Goal: Information Seeking & Learning: Learn about a topic

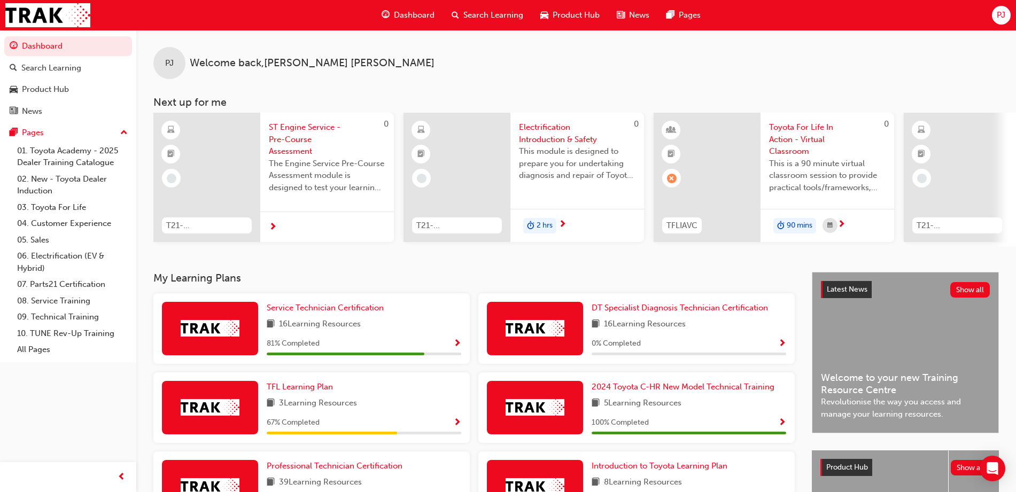
click at [297, 142] on span "ST Engine Service - Pre-Course Assessment" at bounding box center [327, 139] width 116 height 36
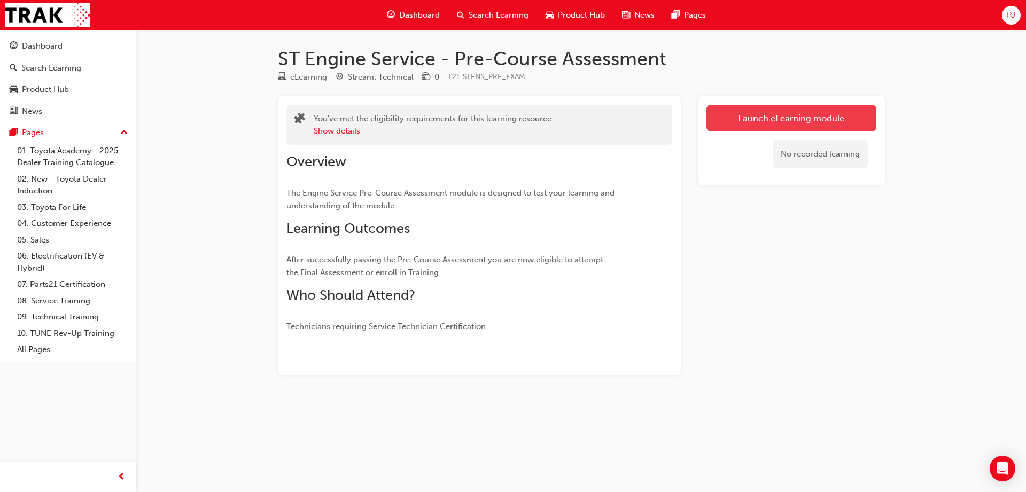
click at [744, 115] on link "Launch eLearning module" at bounding box center [791, 118] width 170 height 27
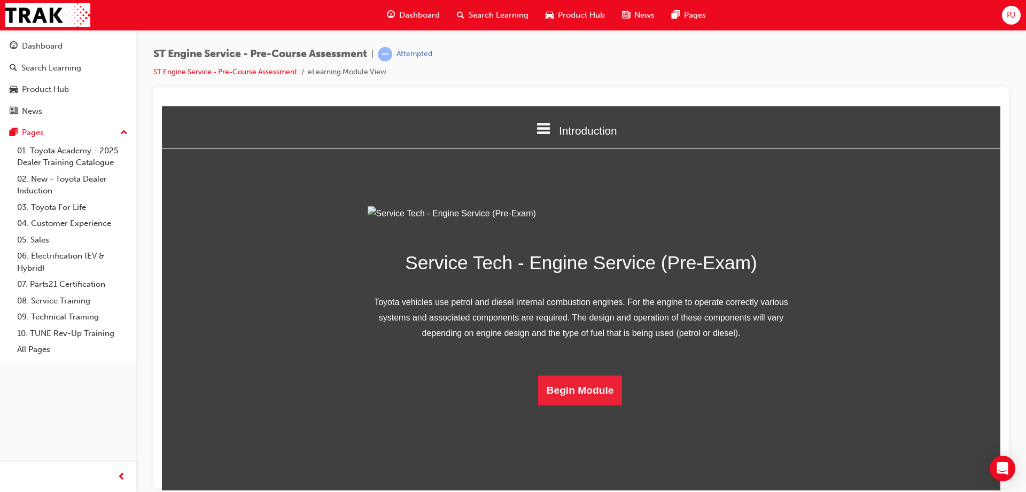
scroll to position [32, 0]
click at [579, 405] on button "Begin Module" at bounding box center [580, 390] width 84 height 30
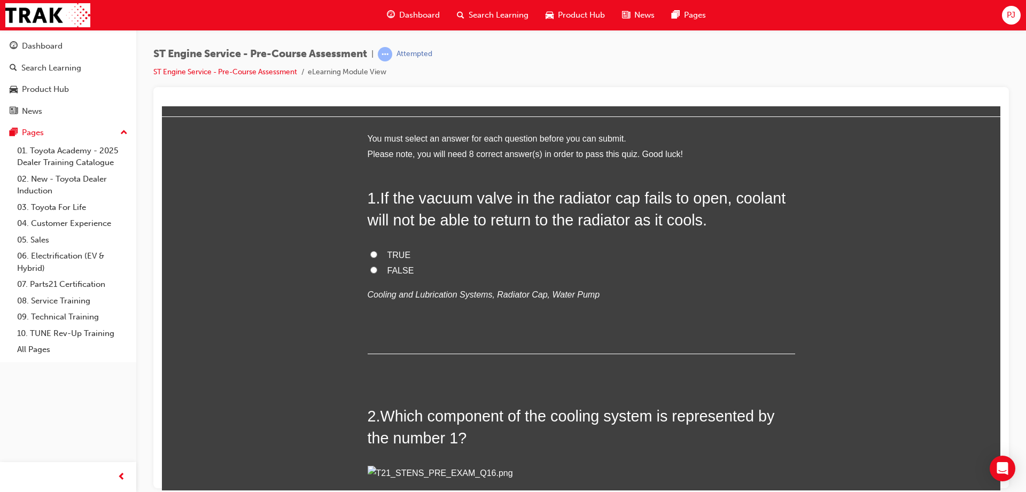
scroll to position [0, 0]
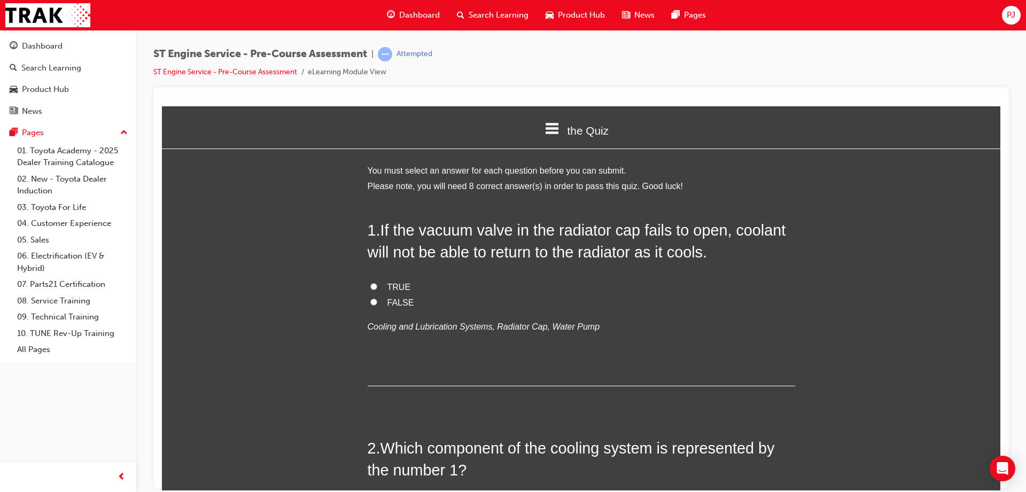
click at [370, 286] on input "TRUE" at bounding box center [373, 286] width 7 height 7
radio input "true"
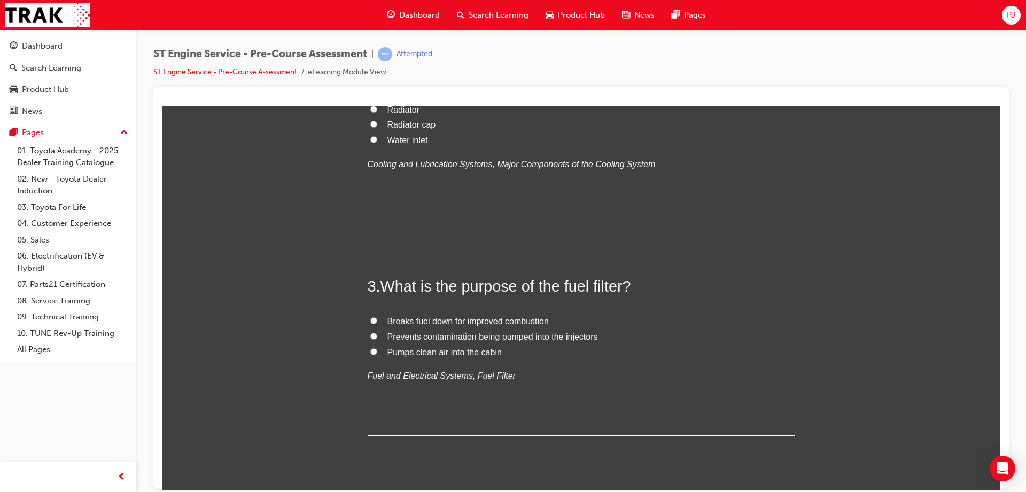
scroll to position [435, 0]
click at [393, 113] on span "Radiator" at bounding box center [403, 108] width 32 height 9
click at [377, 112] on input "Radiator" at bounding box center [373, 108] width 7 height 7
radio input "true"
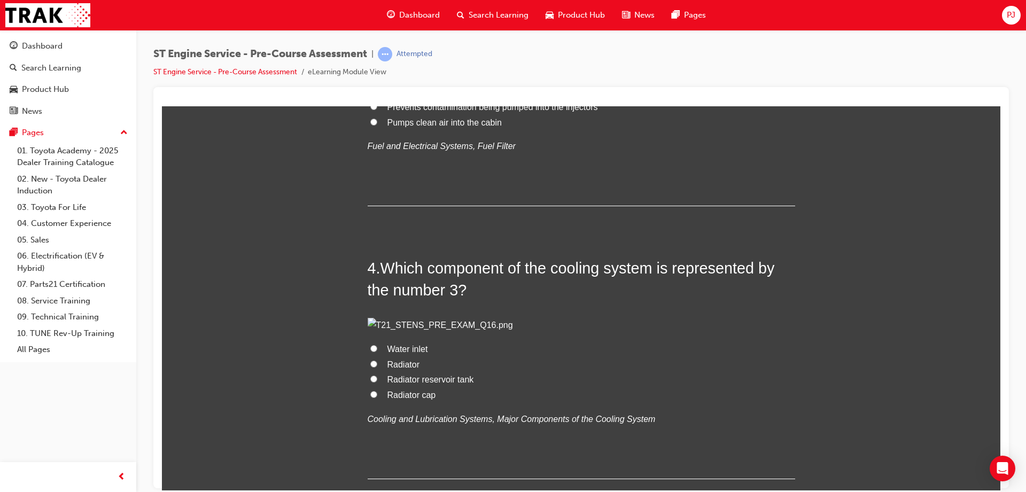
scroll to position [666, 0]
click at [392, 110] on span "Prevents contamination being pumped into the injectors" at bounding box center [492, 104] width 211 height 9
click at [377, 108] on input "Prevents contamination being pumped into the injectors" at bounding box center [373, 104] width 7 height 7
radio input "true"
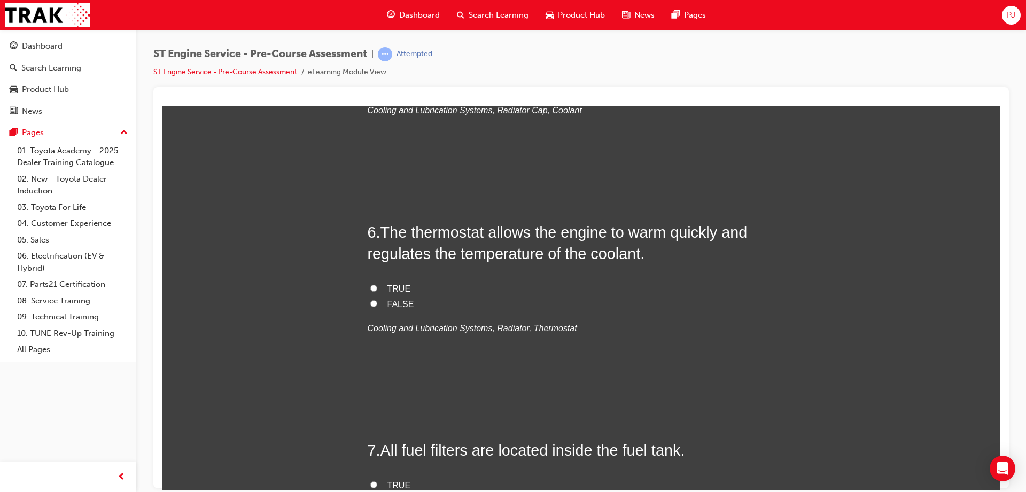
scroll to position [1194, 0]
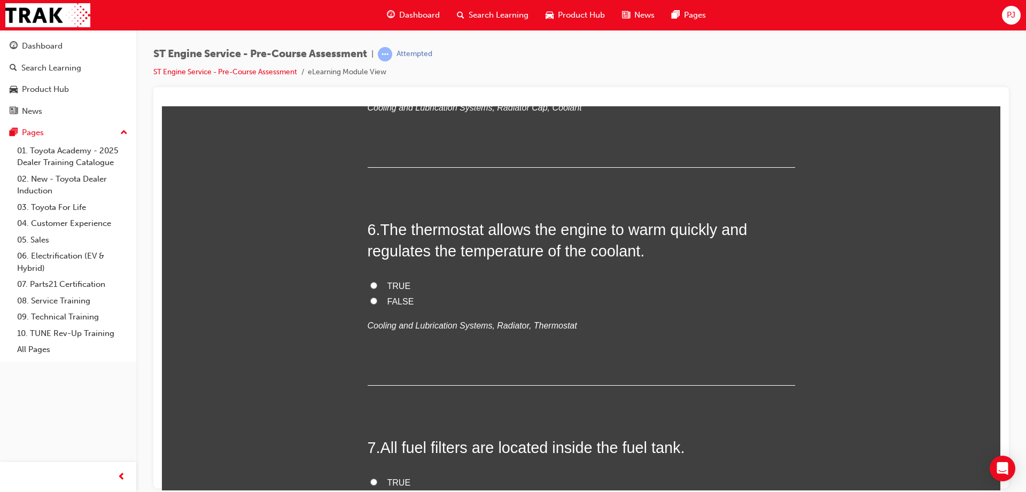
radio input "true"
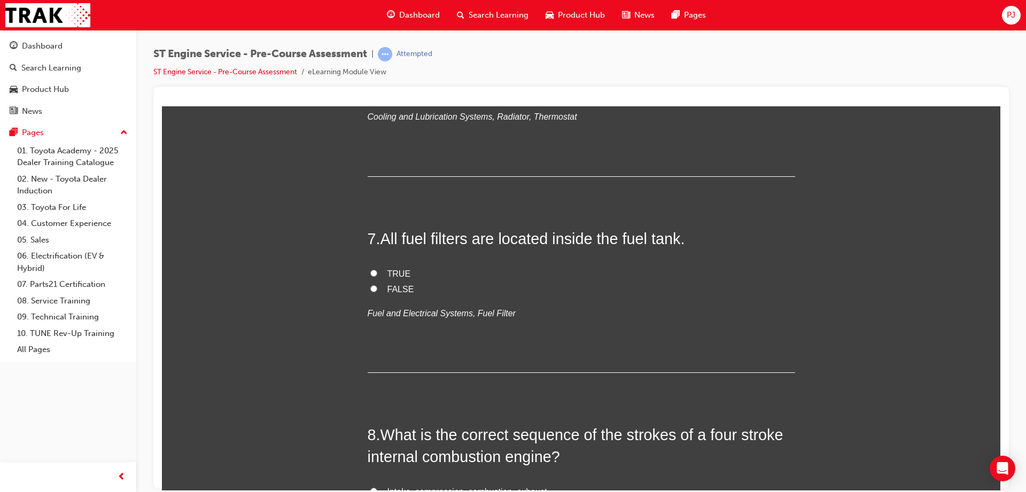
scroll to position [1404, 0]
radio input "true"
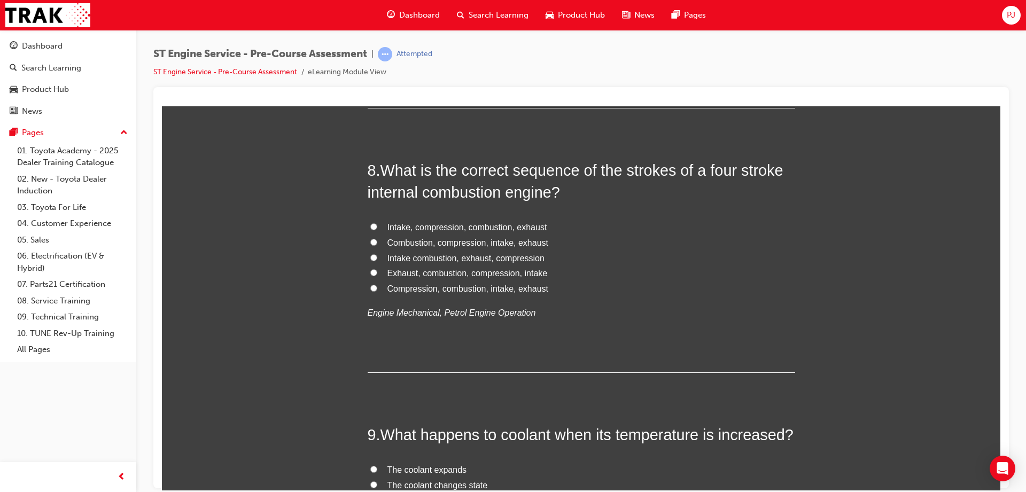
scroll to position [1670, 0]
radio input "true"
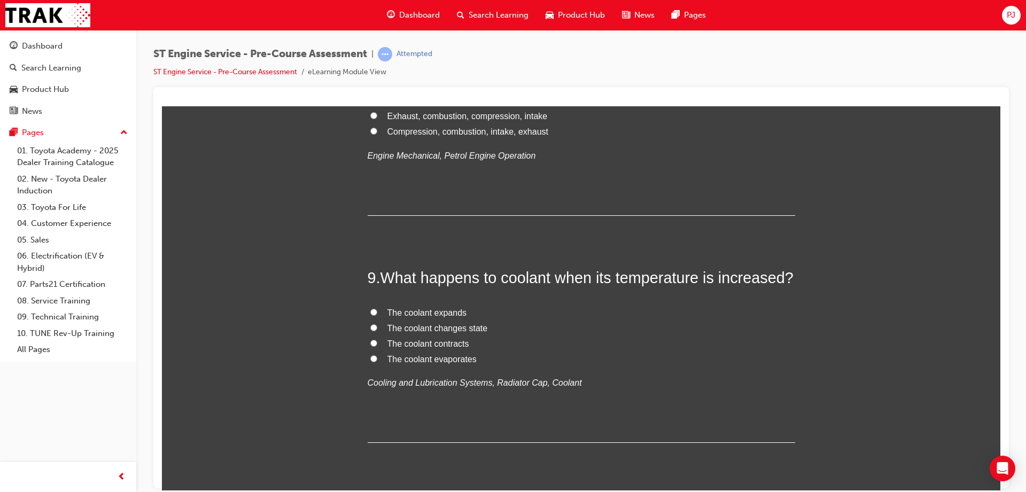
scroll to position [1825, 0]
radio input "true"
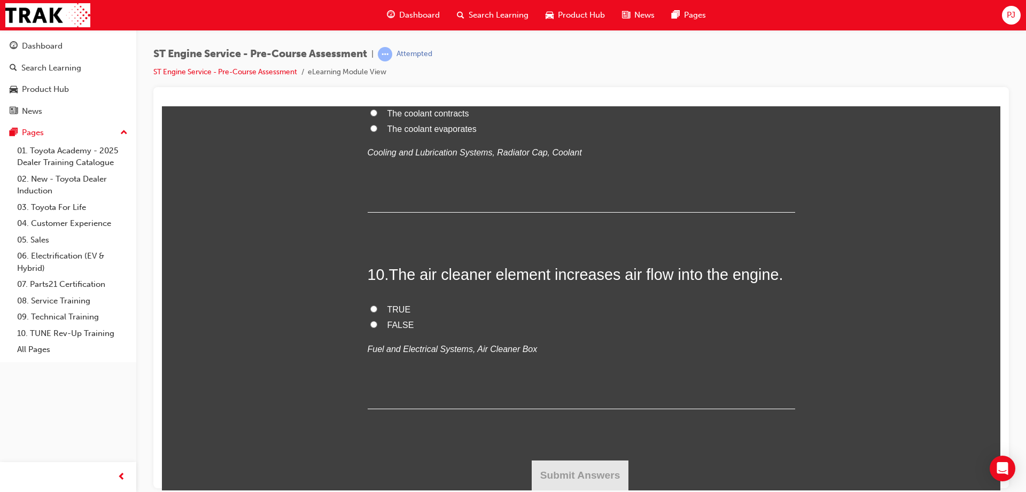
scroll to position [2370, 0]
click at [368, 90] on label "The coolant expands" at bounding box center [581, 82] width 427 height 15
click at [370, 85] on input "The coolant expands" at bounding box center [373, 81] width 7 height 7
radio input "true"
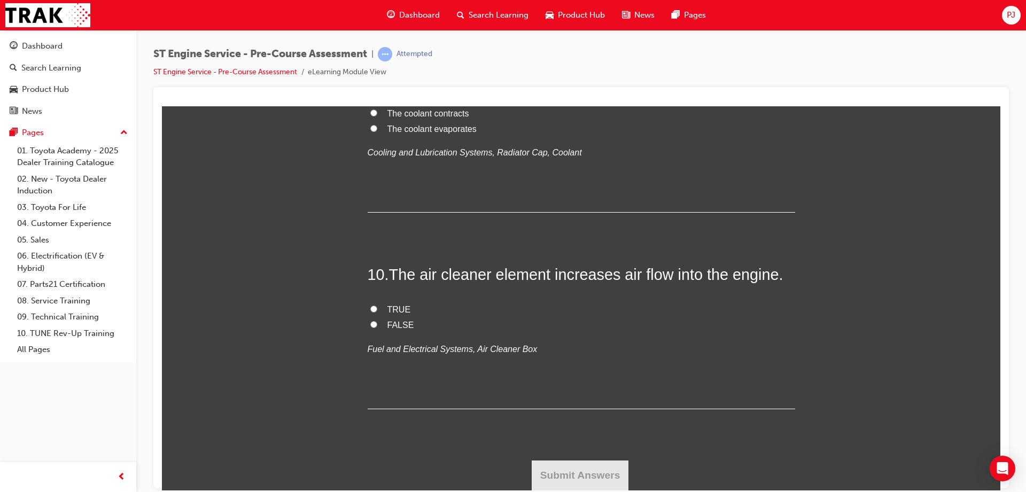
radio input "true"
click at [394, 329] on span "FALSE" at bounding box center [400, 324] width 27 height 9
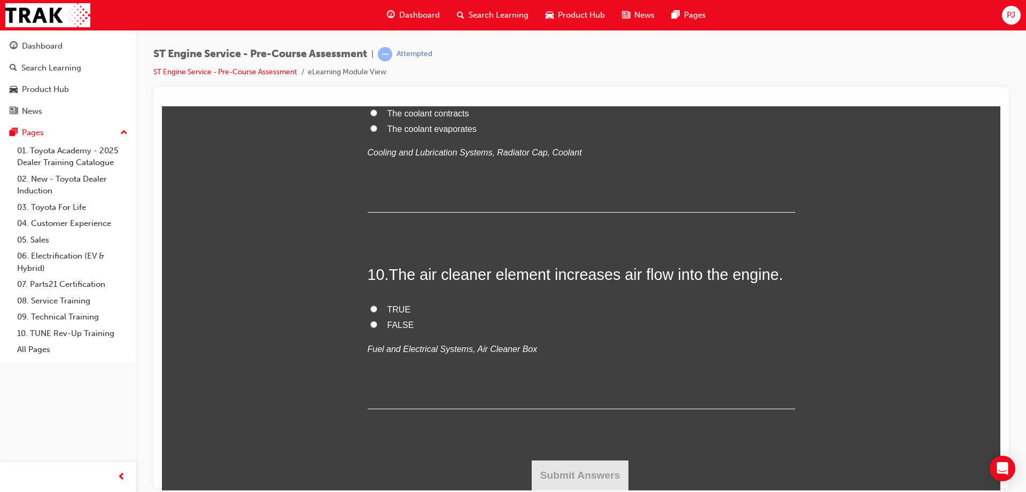
click at [377, 328] on input "FALSE" at bounding box center [373, 324] width 7 height 7
radio input "true"
click at [595, 475] on button "Submit Answers" at bounding box center [580, 475] width 97 height 30
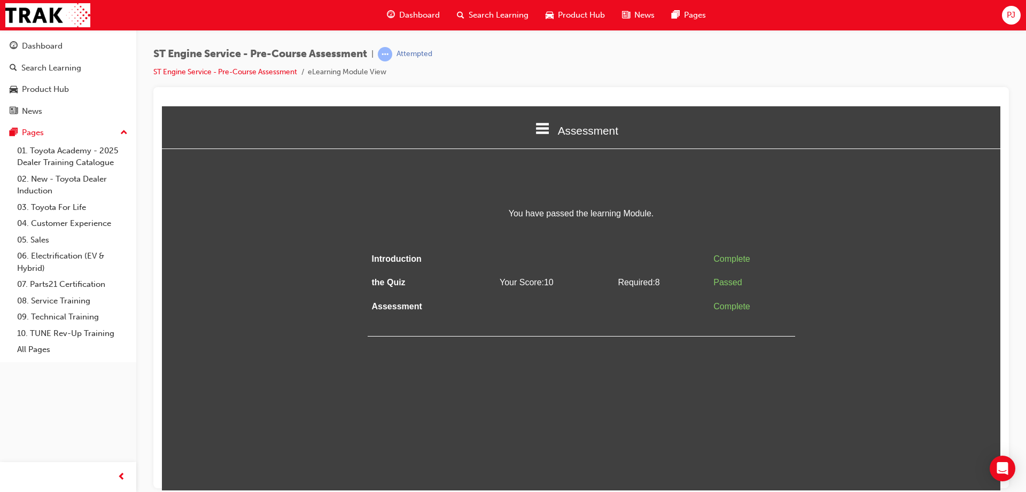
scroll to position [0, 0]
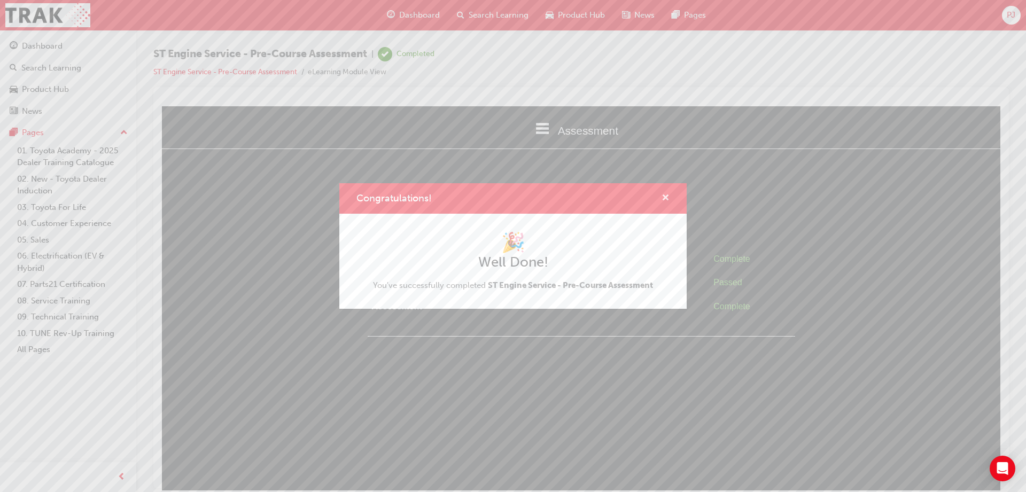
click at [665, 199] on span "cross-icon" at bounding box center [665, 199] width 8 height 10
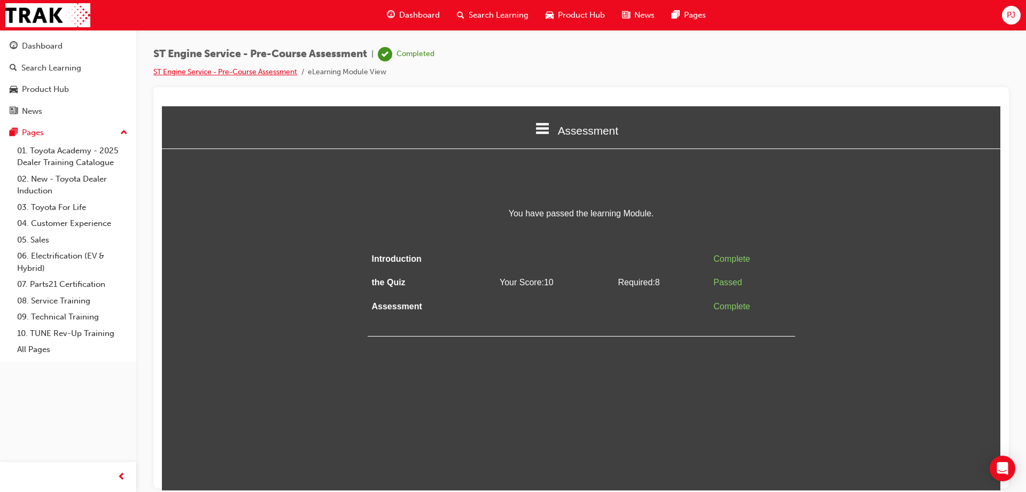
click at [282, 70] on link "ST Engine Service - Pre-Course Assessment" at bounding box center [225, 71] width 144 height 9
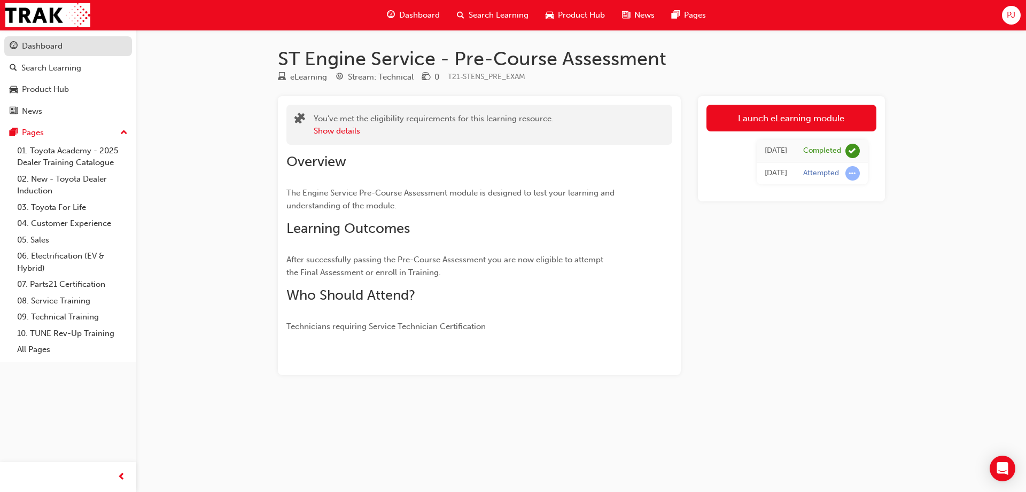
click at [50, 43] on div "Dashboard" at bounding box center [42, 46] width 41 height 12
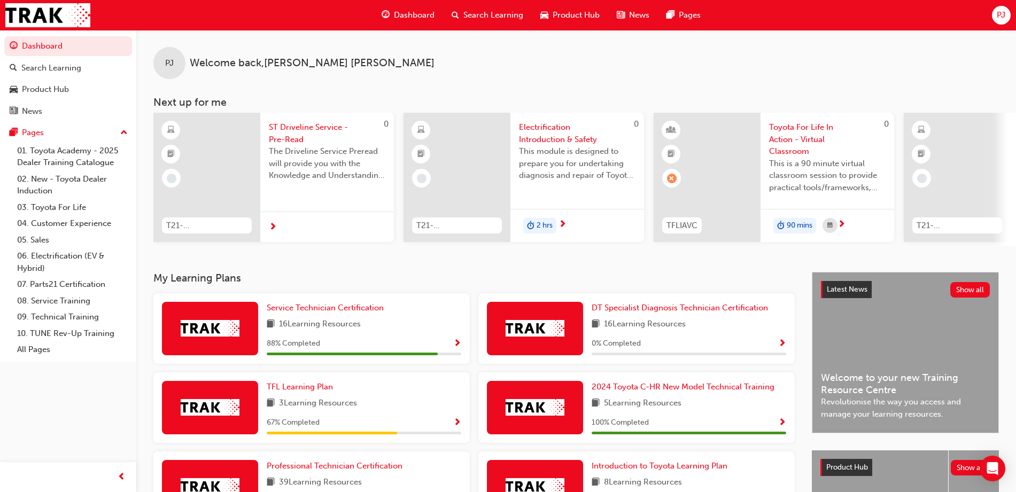
click at [303, 130] on span "ST Driveline Service - Pre-Read" at bounding box center [327, 133] width 116 height 24
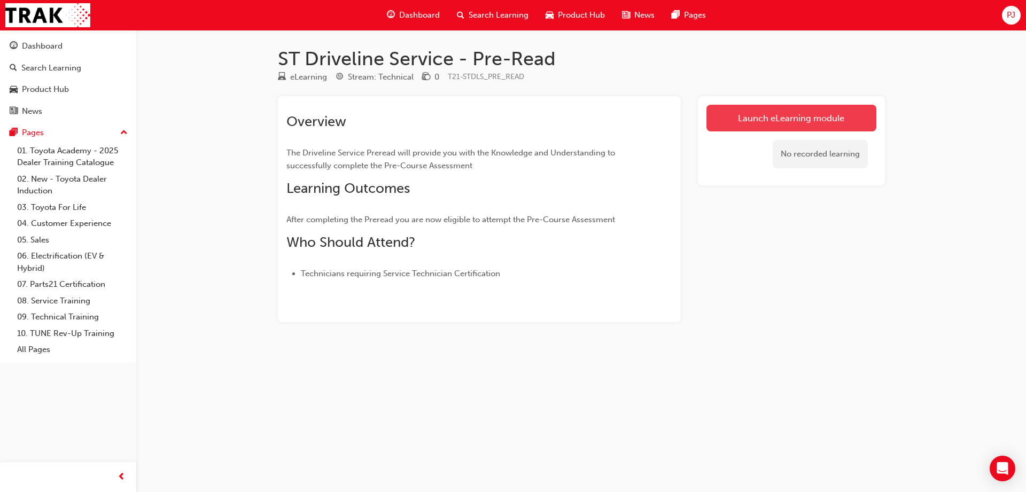
click at [797, 116] on link "Launch eLearning module" at bounding box center [791, 118] width 170 height 27
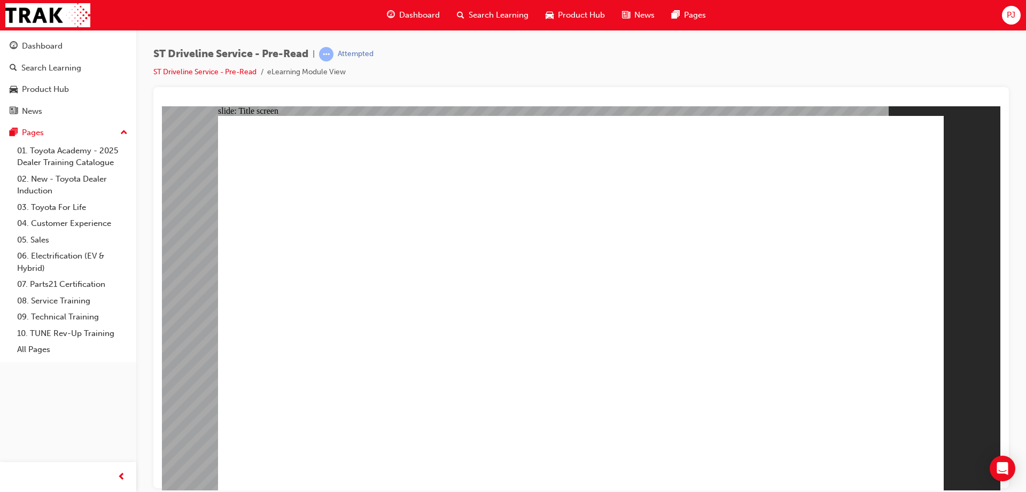
click at [750, 340] on div "Oval 1 ST Driveline Service Pre-Read START ST Driveline Service Pre-Read START" at bounding box center [581, 307] width 726 height 384
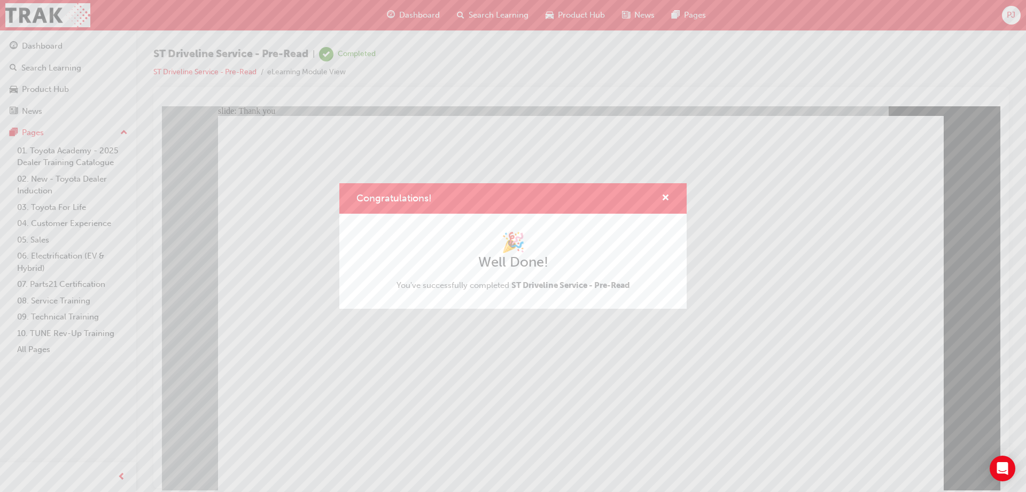
click at [433, 408] on div "Congratulations! 🎉 Well Done! You've successfully completed ST Driveline Servic…" at bounding box center [513, 246] width 1026 height 492
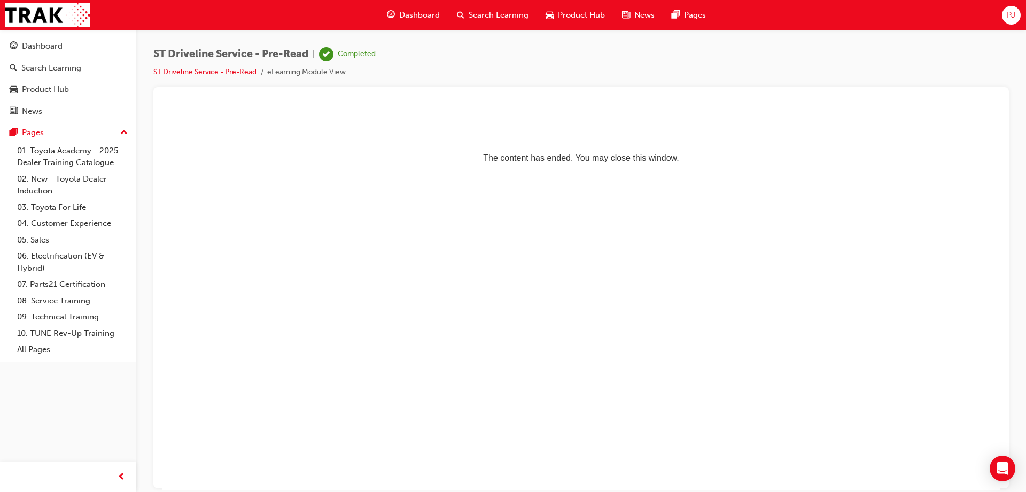
click at [206, 69] on link "ST Driveline Service - Pre-Read" at bounding box center [204, 71] width 103 height 9
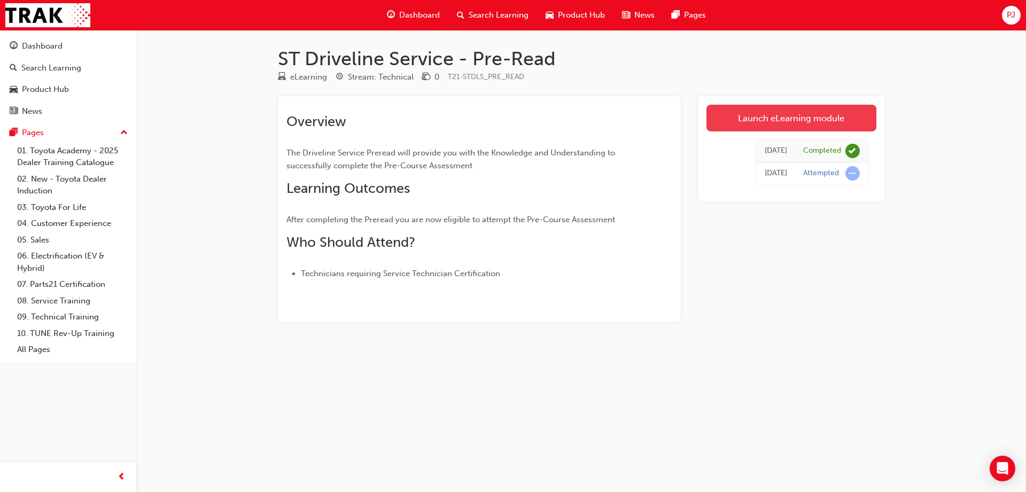
click at [776, 108] on link "Launch eLearning module" at bounding box center [791, 118] width 170 height 27
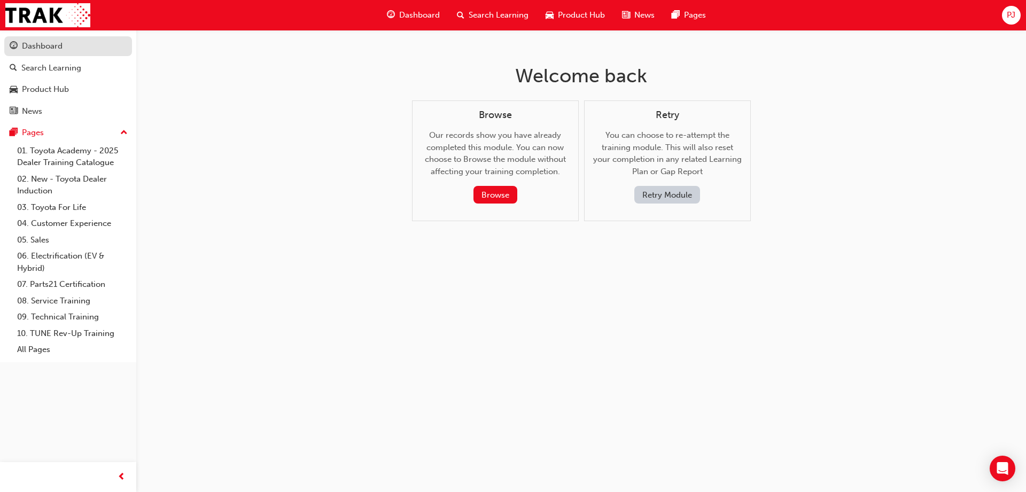
click at [56, 43] on div "Dashboard" at bounding box center [42, 46] width 41 height 12
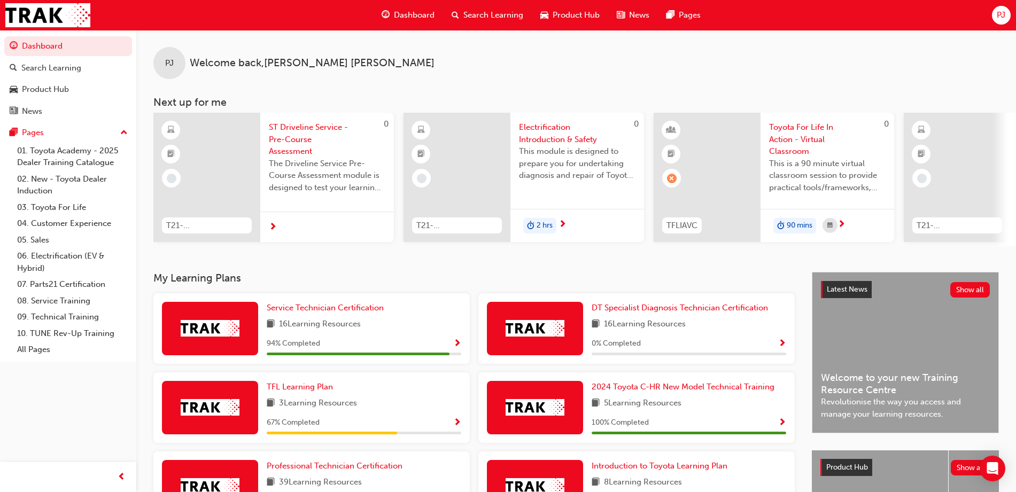
click at [301, 139] on span "ST Driveline Service - Pre-Course Assessment" at bounding box center [327, 139] width 116 height 36
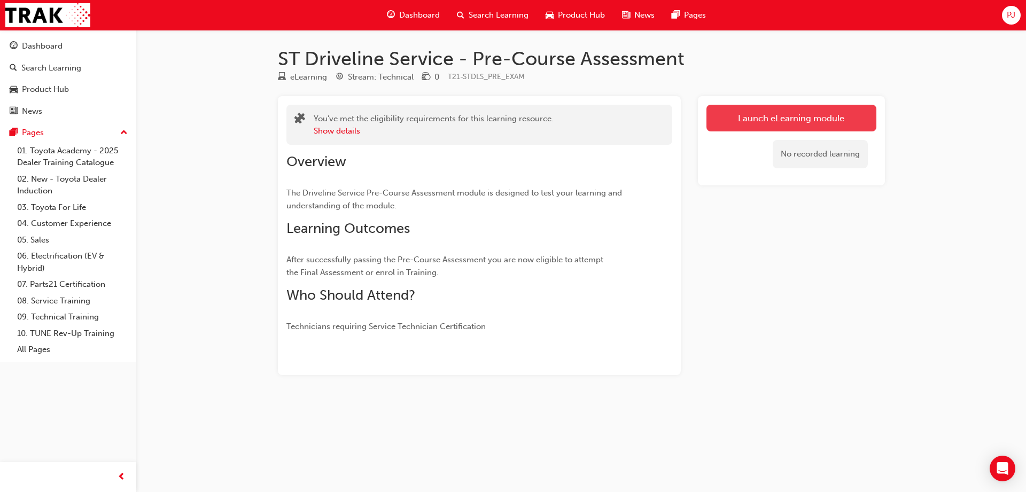
click at [781, 122] on link "Launch eLearning module" at bounding box center [791, 118] width 170 height 27
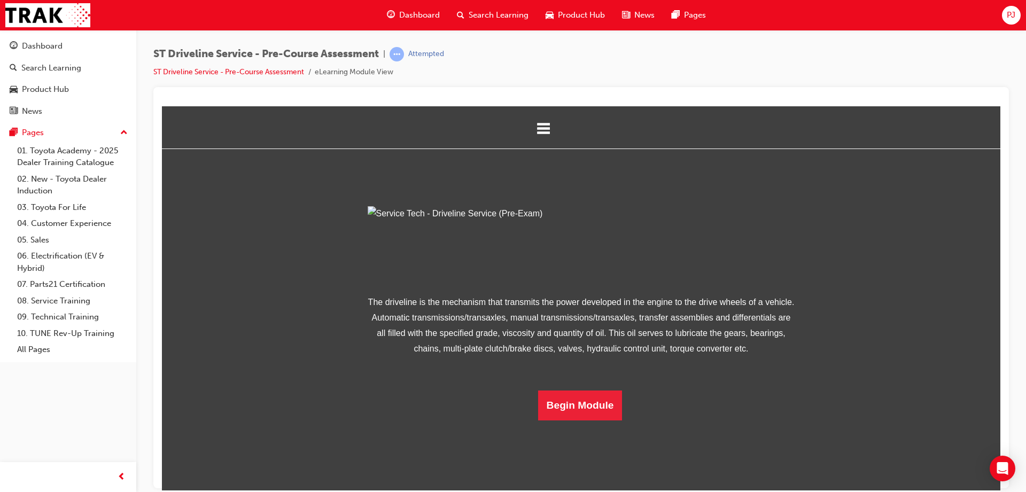
scroll to position [47, 0]
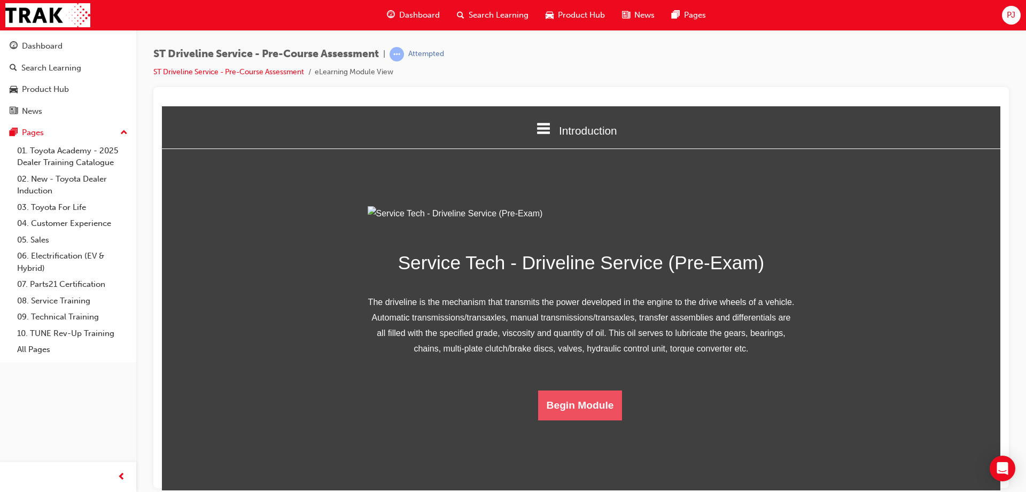
click at [589, 420] on button "Begin Module" at bounding box center [580, 405] width 84 height 30
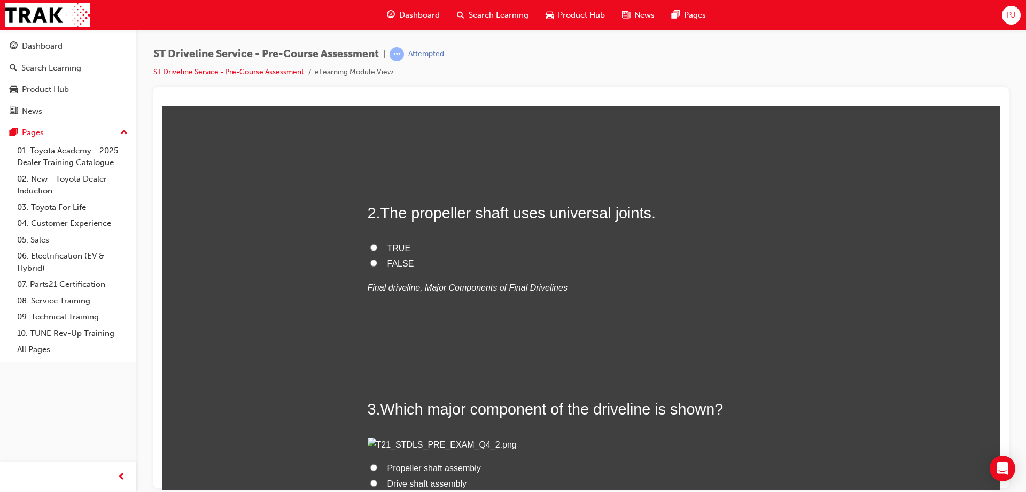
scroll to position [254, 0]
click at [390, 71] on span "Propeller shaft assembly" at bounding box center [434, 65] width 94 height 9
click at [377, 69] on input "Propeller shaft assembly" at bounding box center [373, 65] width 7 height 7
radio input "true"
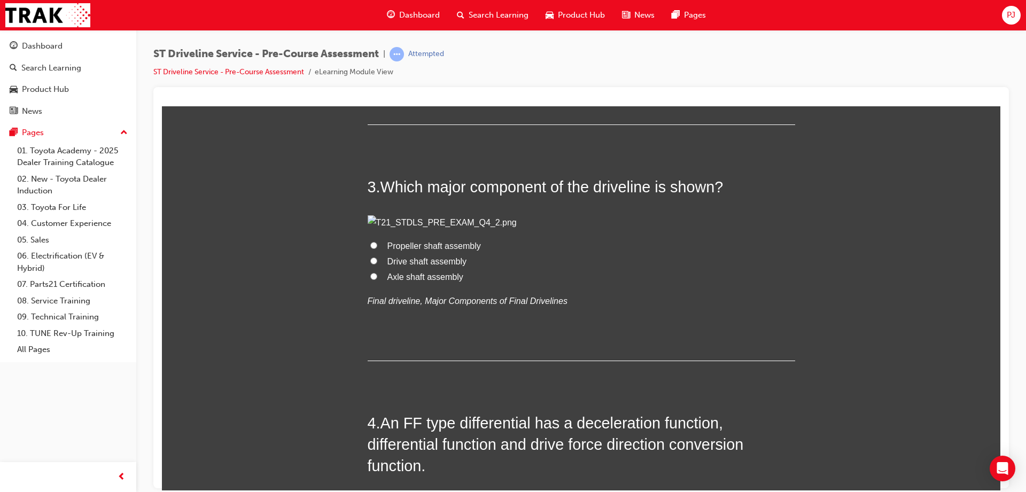
scroll to position [484, 0]
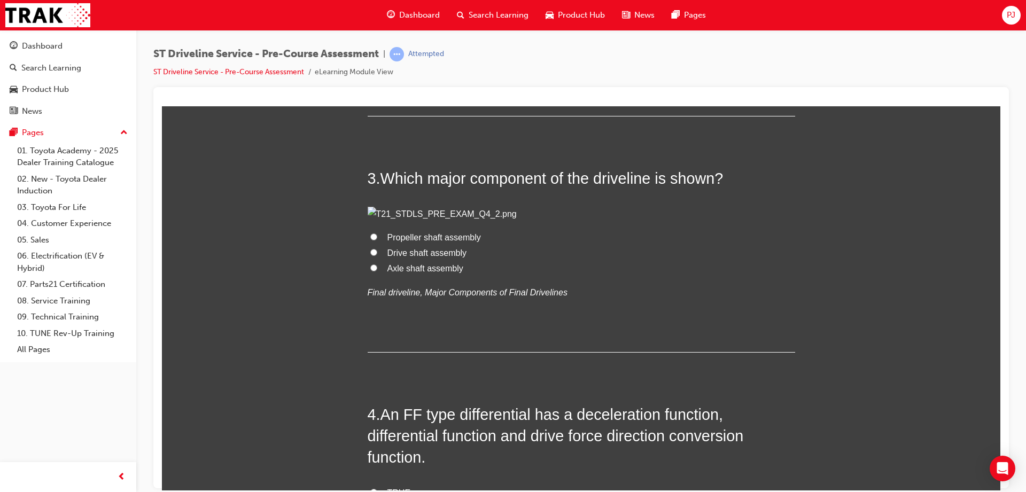
click at [390, 21] on span "TRUE" at bounding box center [399, 16] width 24 height 9
click at [377, 20] on input "TRUE" at bounding box center [373, 16] width 7 height 7
radio input "true"
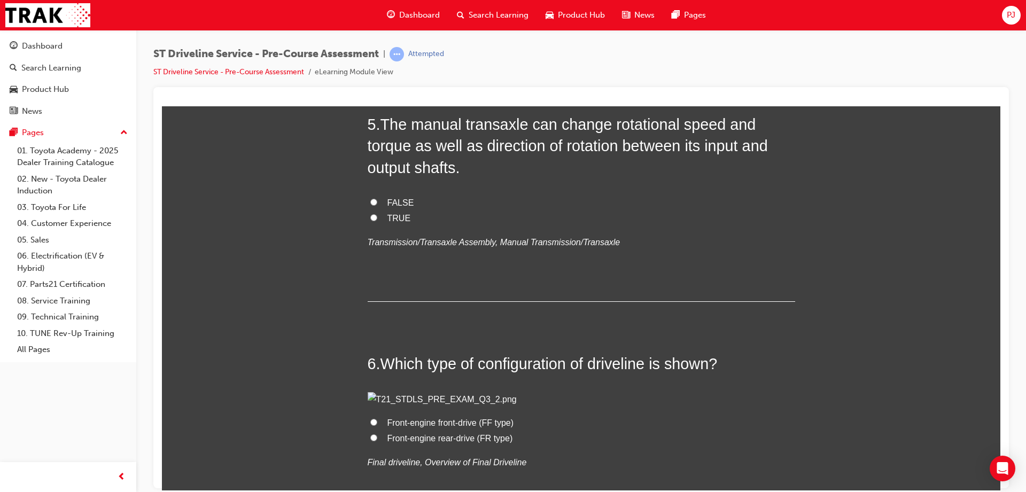
scroll to position [1015, 0]
radio input "true"
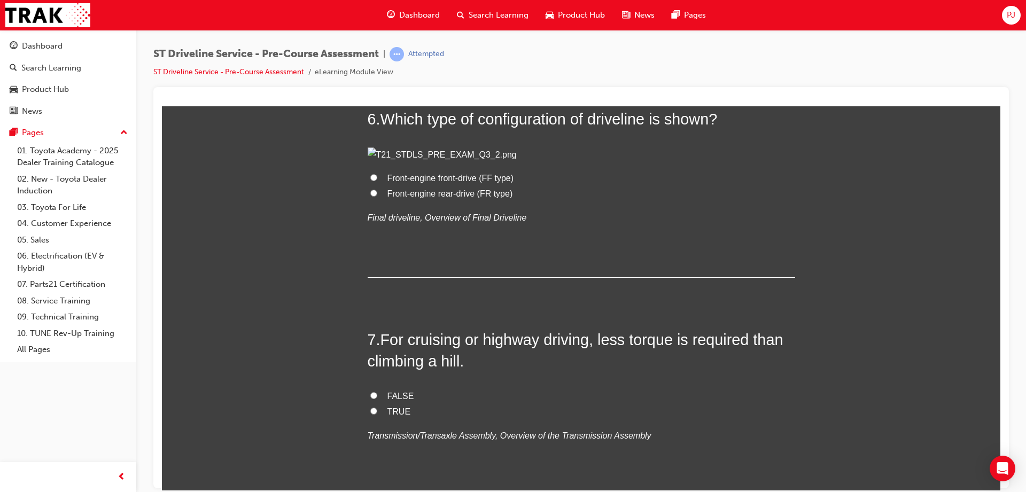
scroll to position [1260, 0]
radio input "true"
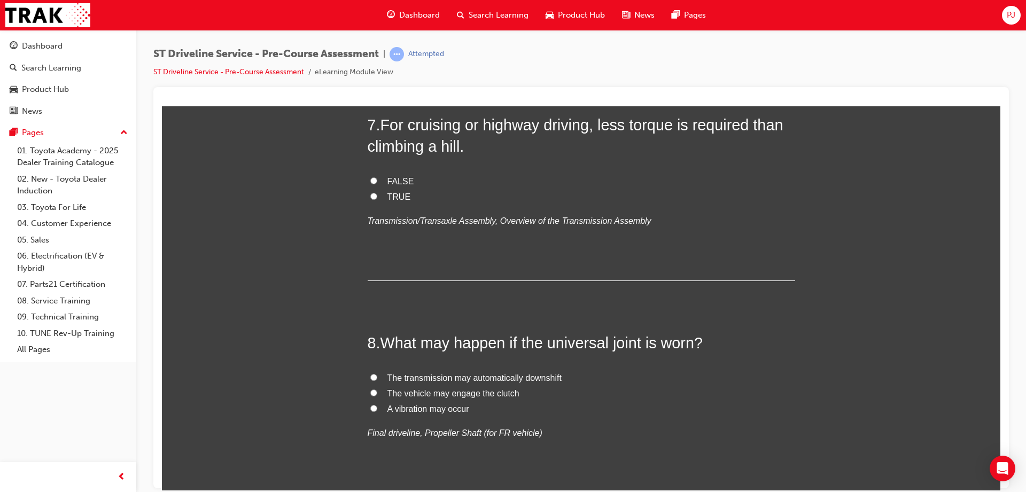
scroll to position [1521, 0]
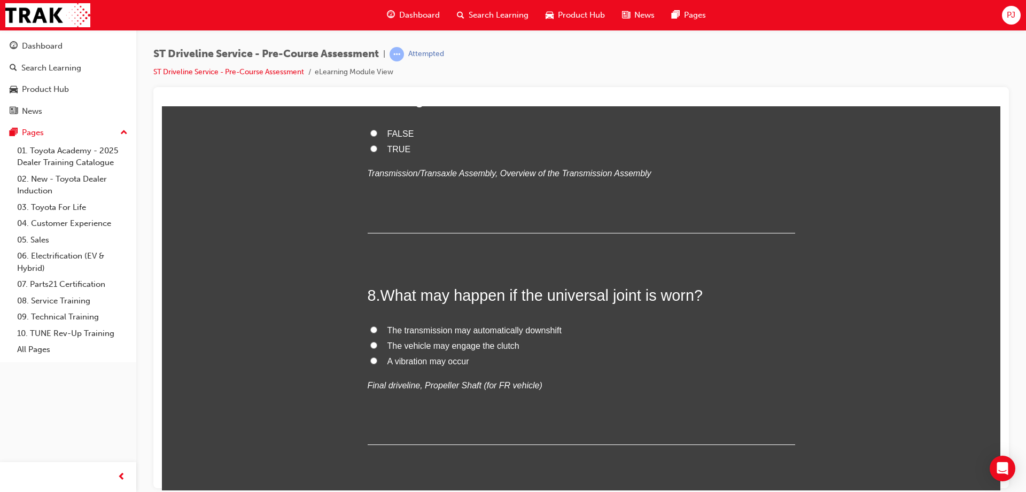
radio input "true"
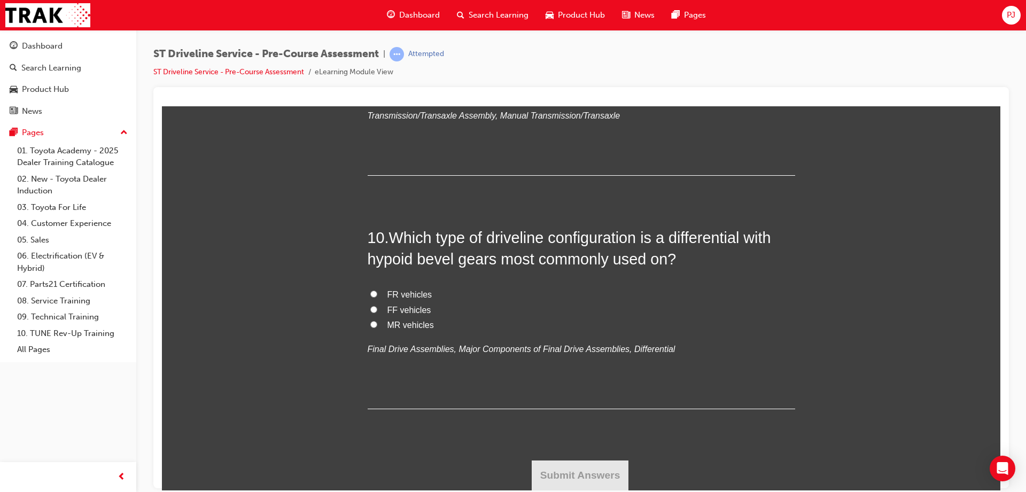
scroll to position [2338, 0]
radio input "true"
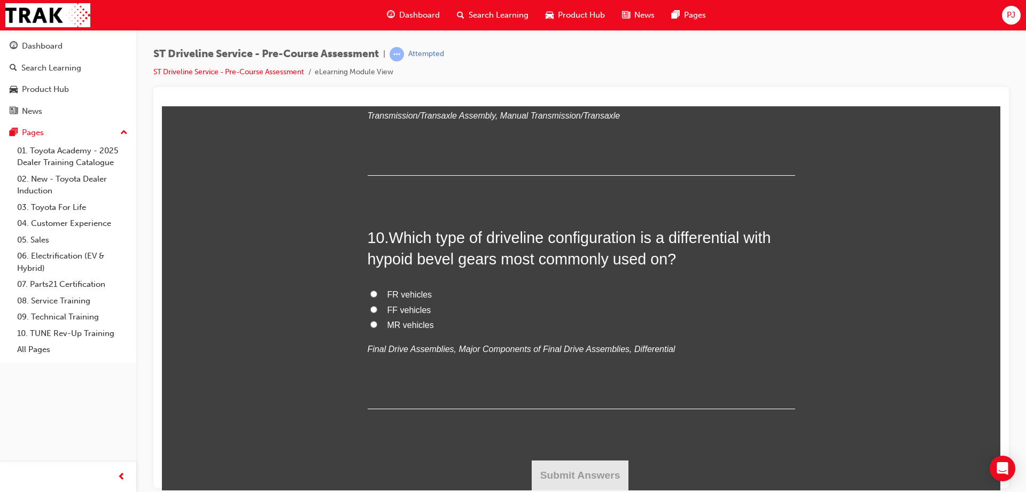
radio input "true"
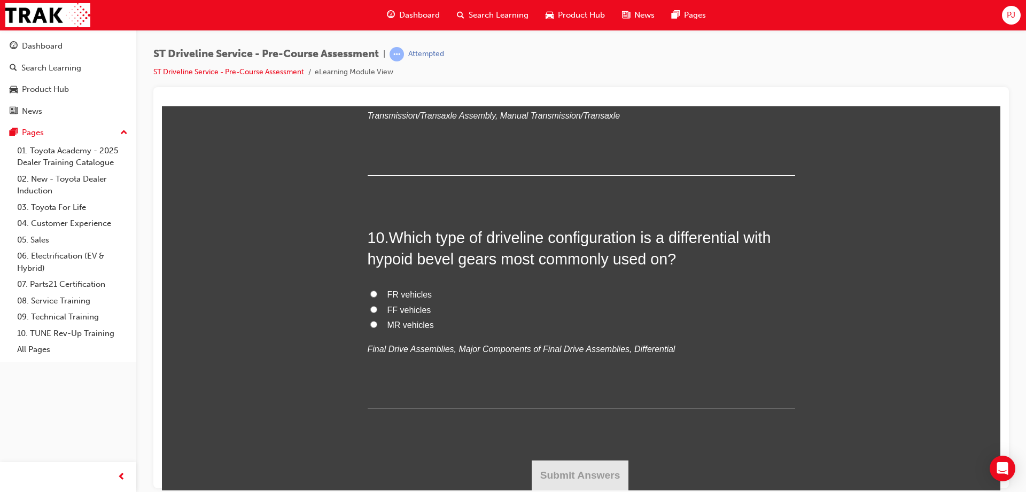
radio input "true"
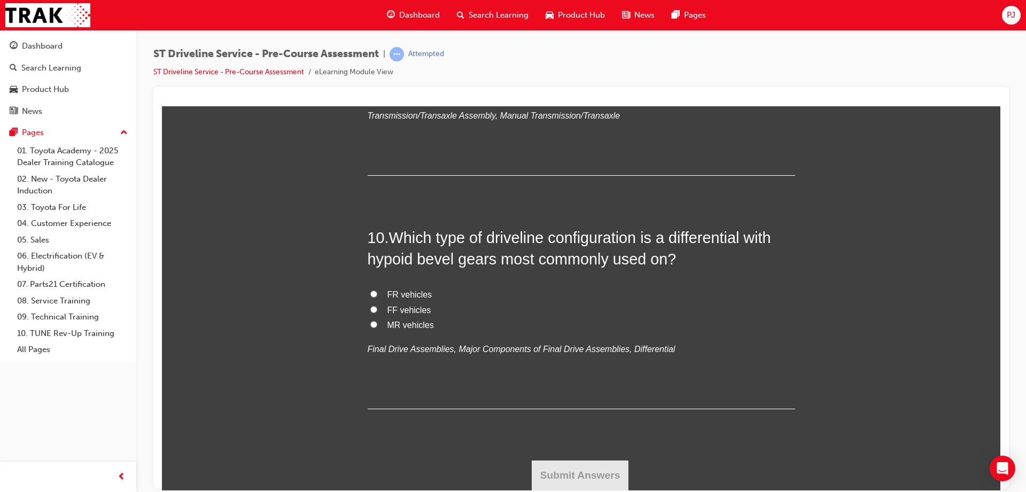
scroll to position [3049, 0]
click at [438, 81] on span "Transaxle assembly" at bounding box center [425, 76] width 76 height 9
click at [377, 79] on input "Transaxle assembly" at bounding box center [373, 75] width 7 height 7
radio input "true"
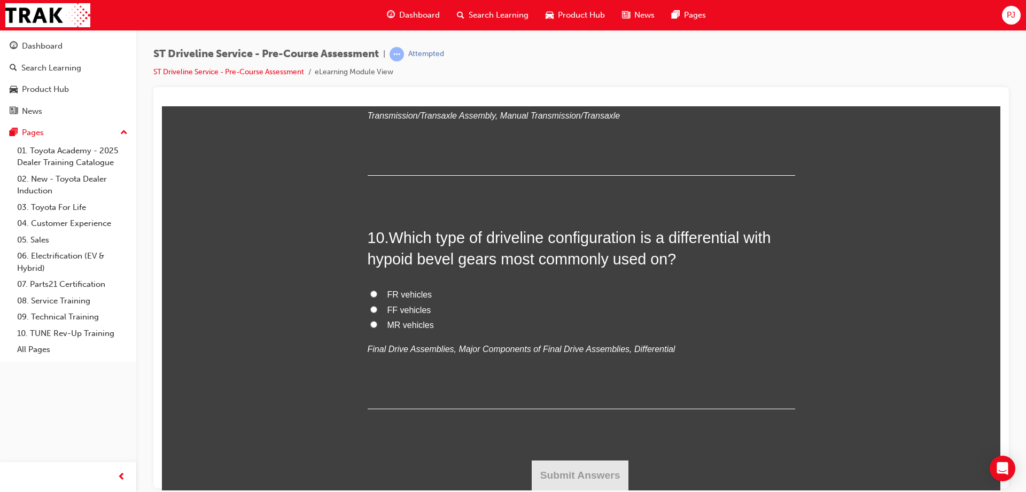
click at [412, 299] on span "FR vehicles" at bounding box center [409, 294] width 45 height 9
click at [377, 297] on input "FR vehicles" at bounding box center [373, 293] width 7 height 7
radio input "true"
click at [560, 472] on button "Submit Answers" at bounding box center [580, 475] width 97 height 30
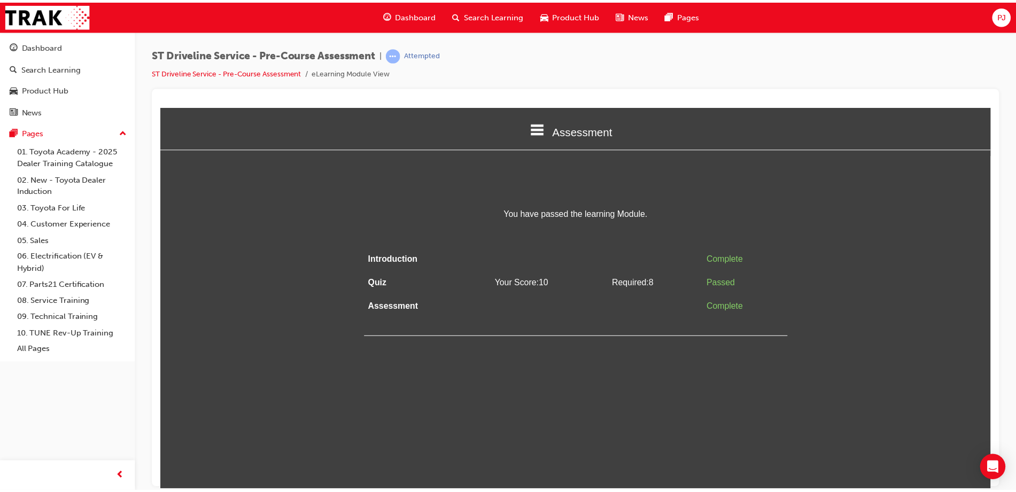
scroll to position [0, 0]
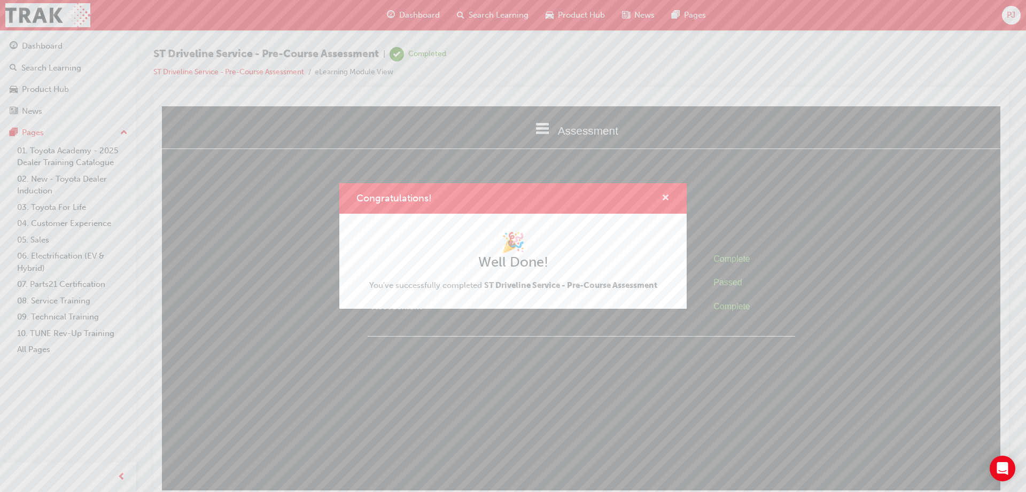
click at [666, 194] on span "cross-icon" at bounding box center [665, 199] width 8 height 10
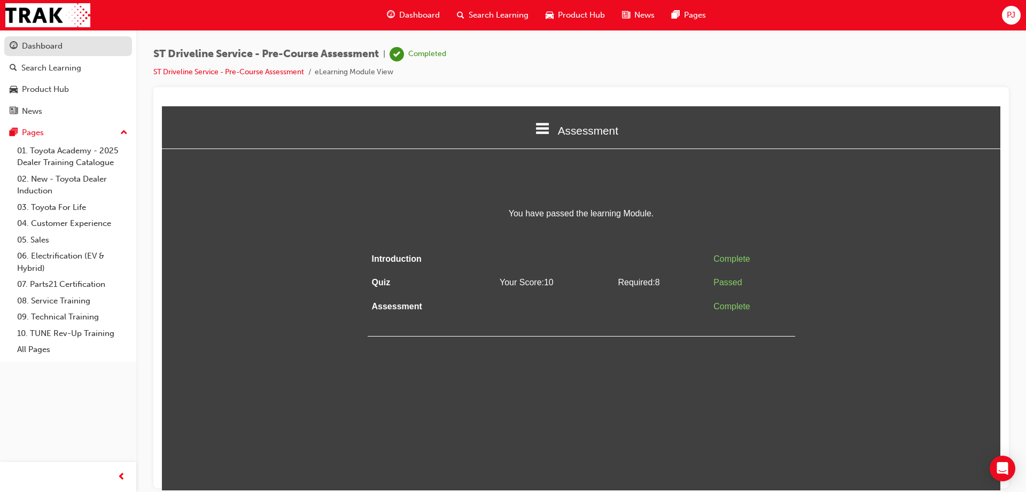
click at [44, 44] on div "Dashboard" at bounding box center [42, 46] width 41 height 12
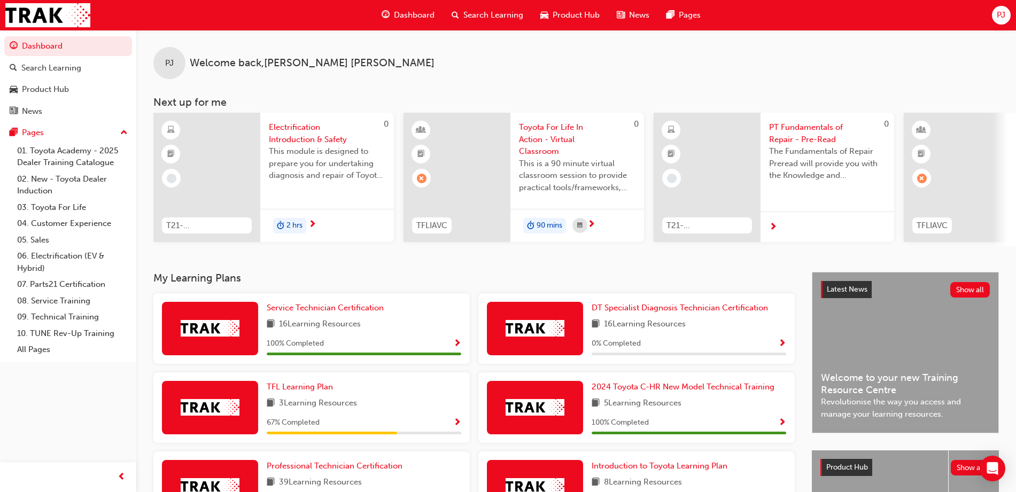
click at [301, 128] on span "Electrification Introduction & Safety" at bounding box center [327, 133] width 116 height 24
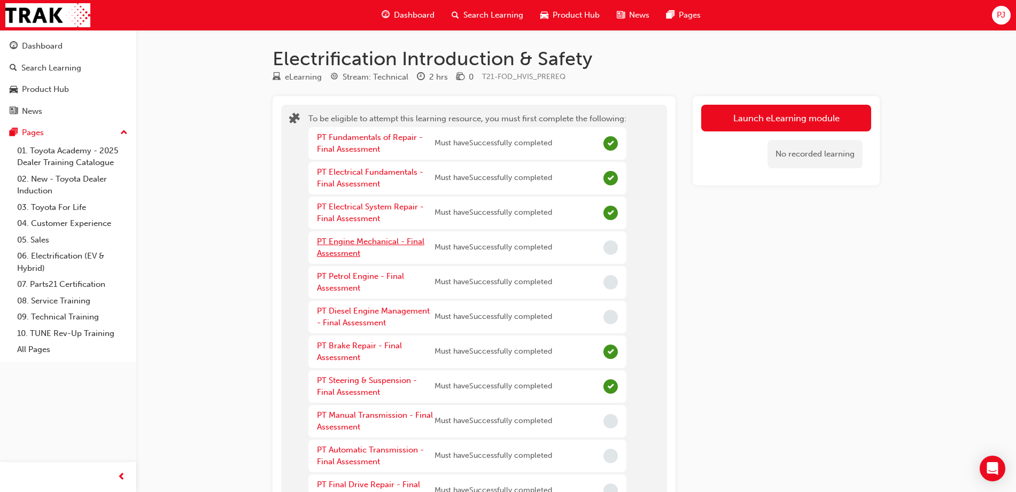
click at [363, 240] on link "PT Engine Mechanical - Final Assessment" at bounding box center [370, 248] width 107 height 22
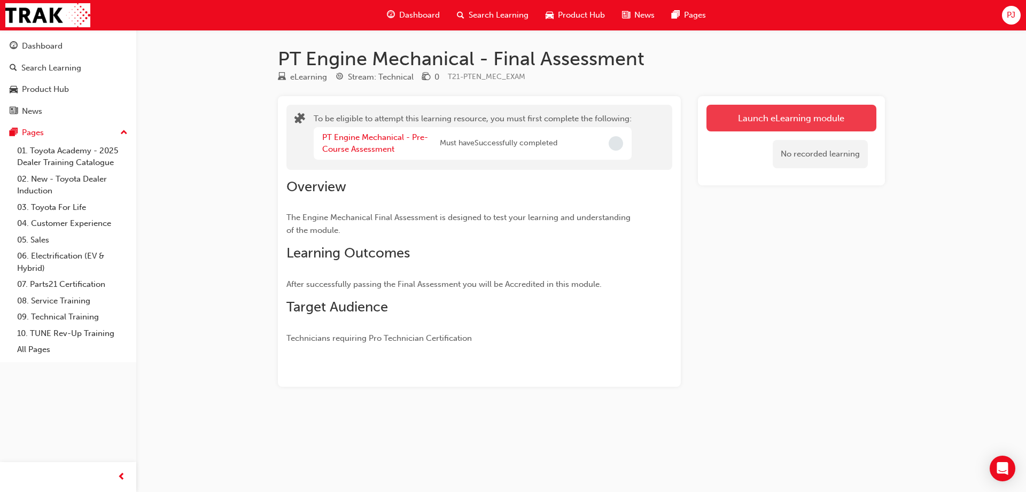
click at [749, 127] on button "Launch eLearning module" at bounding box center [791, 118] width 170 height 27
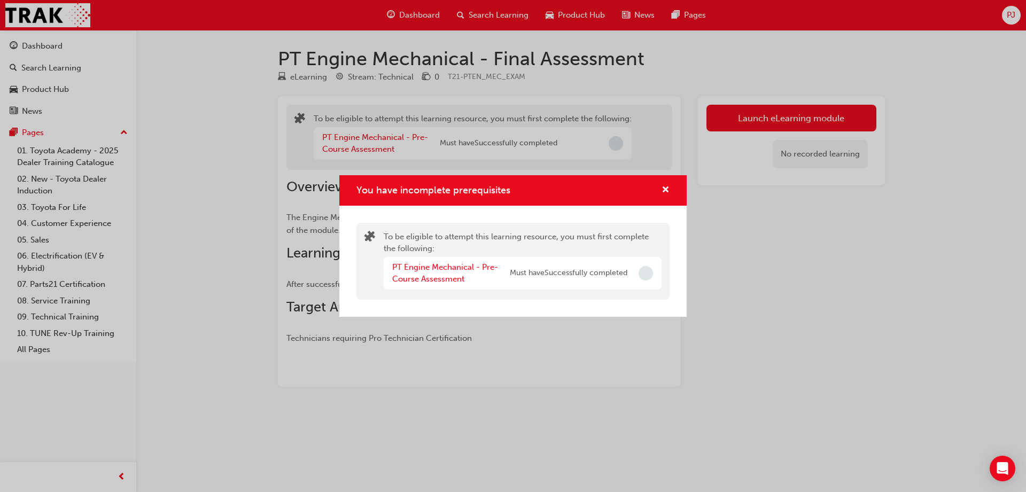
click at [652, 271] on span "Incomplete" at bounding box center [645, 273] width 14 height 14
click at [643, 274] on span "Incomplete" at bounding box center [645, 273] width 14 height 14
click at [663, 183] on div "You have incomplete prerequisites" at bounding box center [512, 190] width 347 height 30
click at [665, 188] on span "cross-icon" at bounding box center [665, 191] width 8 height 10
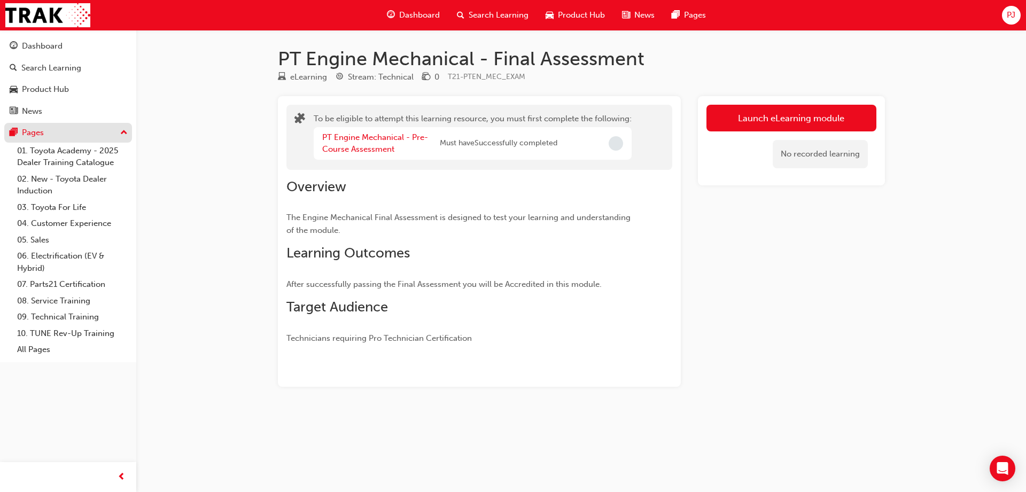
click at [34, 138] on div "Pages" at bounding box center [33, 133] width 22 height 12
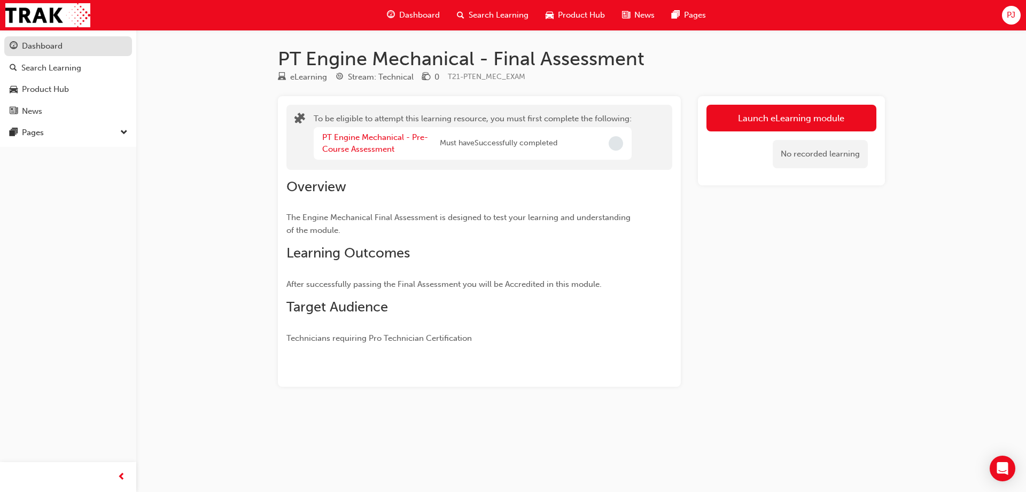
click at [53, 49] on div "Dashboard" at bounding box center [42, 46] width 41 height 12
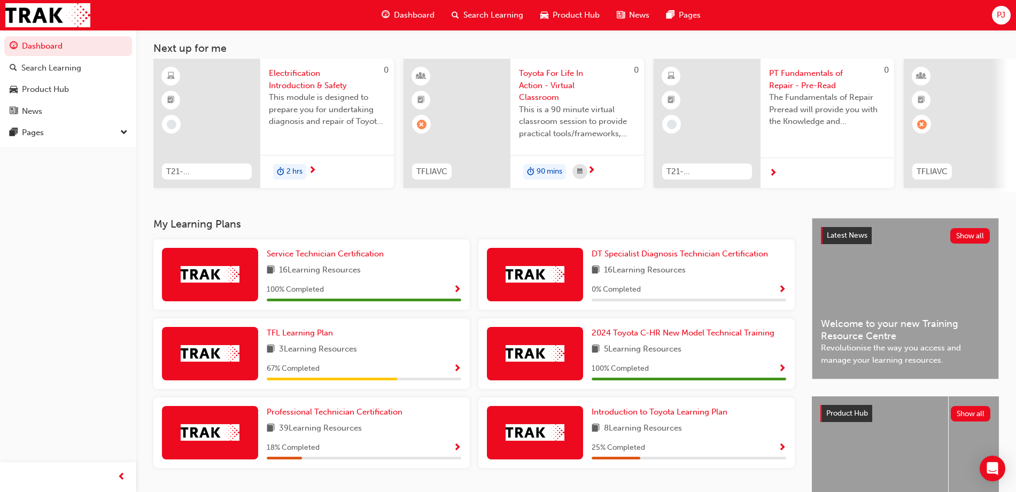
scroll to position [56, 0]
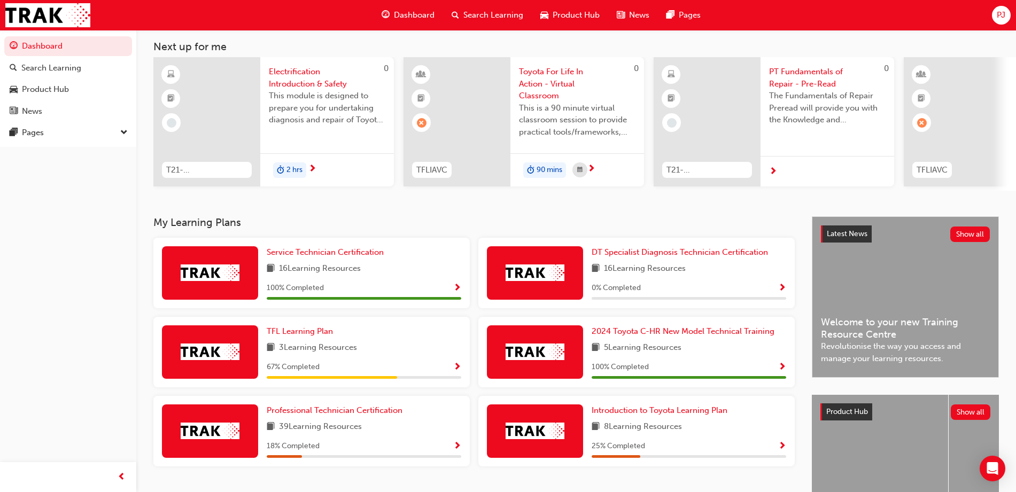
click at [453, 288] on span "Show Progress" at bounding box center [457, 289] width 8 height 10
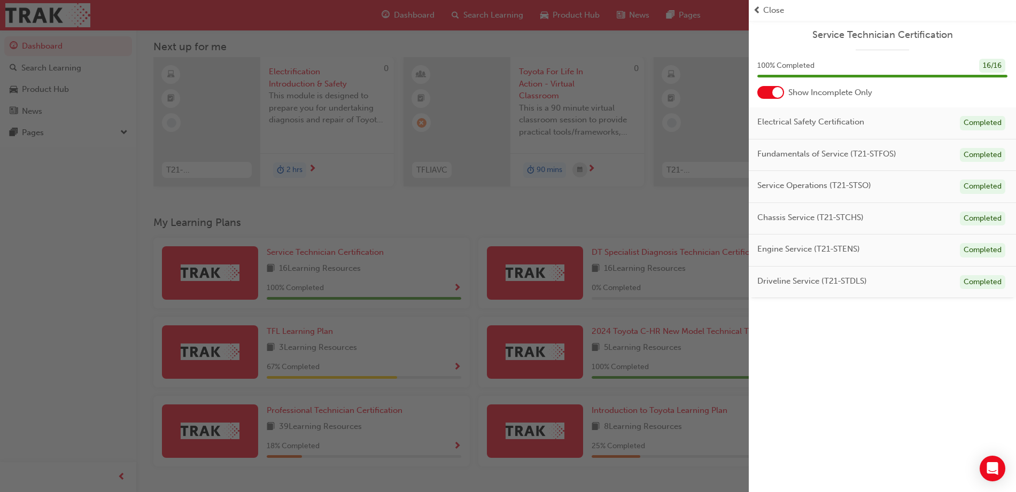
click at [777, 94] on div at bounding box center [777, 92] width 11 height 11
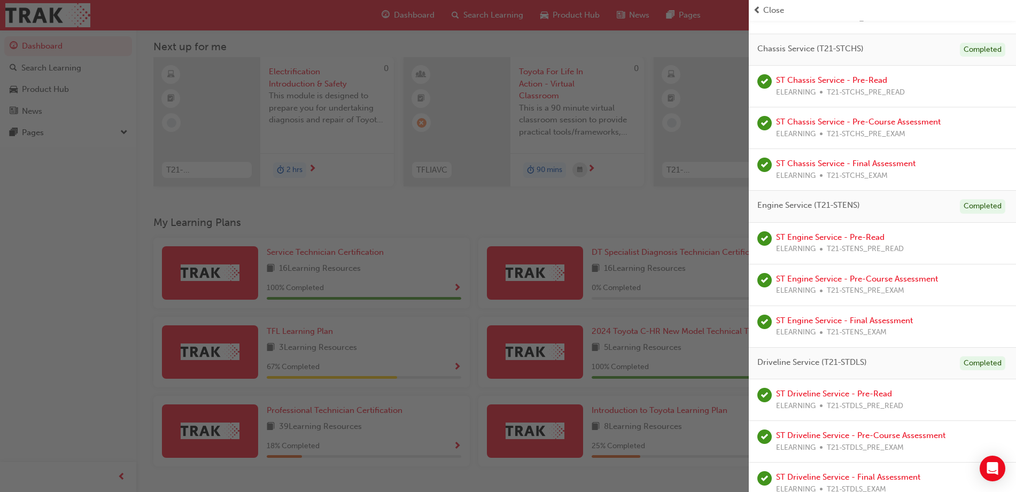
scroll to position [472, 0]
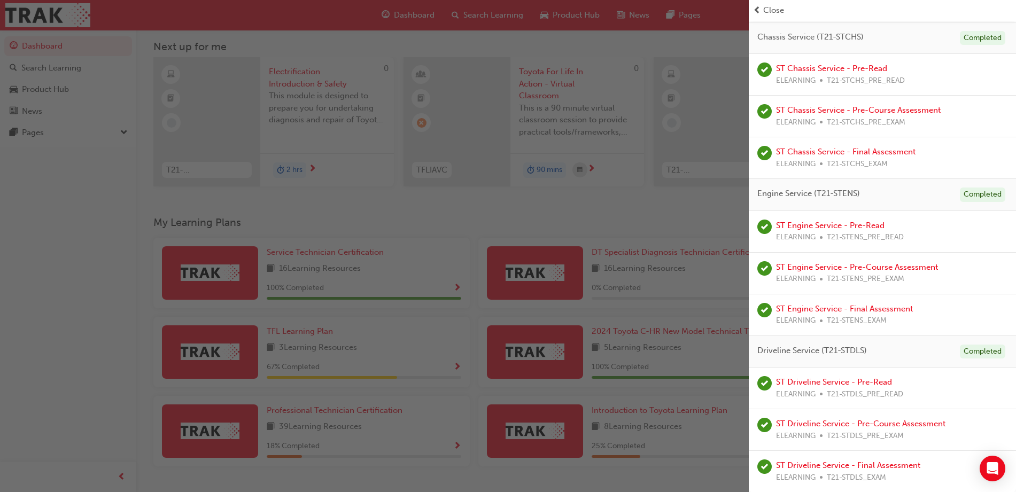
click at [420, 344] on div "button" at bounding box center [374, 246] width 749 height 492
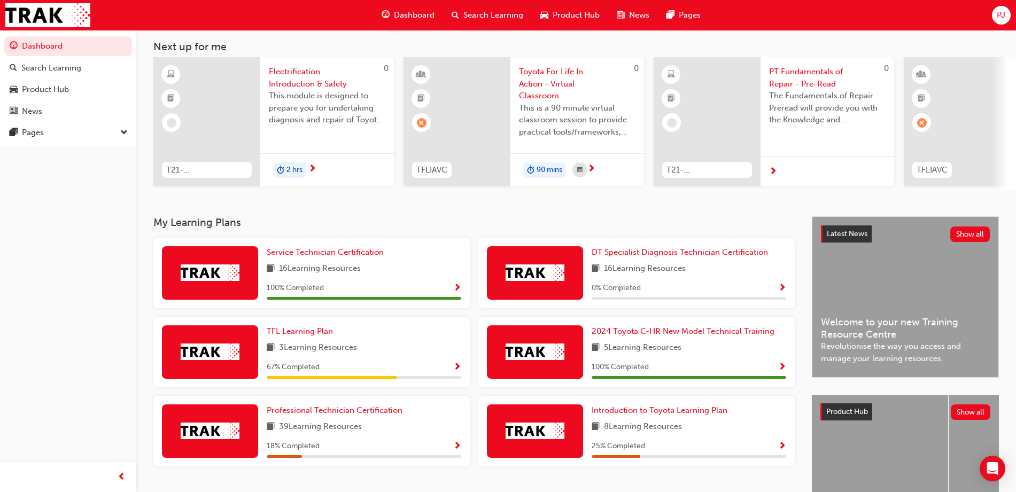
click at [443, 371] on div "67 % Completed" at bounding box center [364, 367] width 194 height 13
click at [459, 372] on span "Show Progress" at bounding box center [457, 368] width 8 height 10
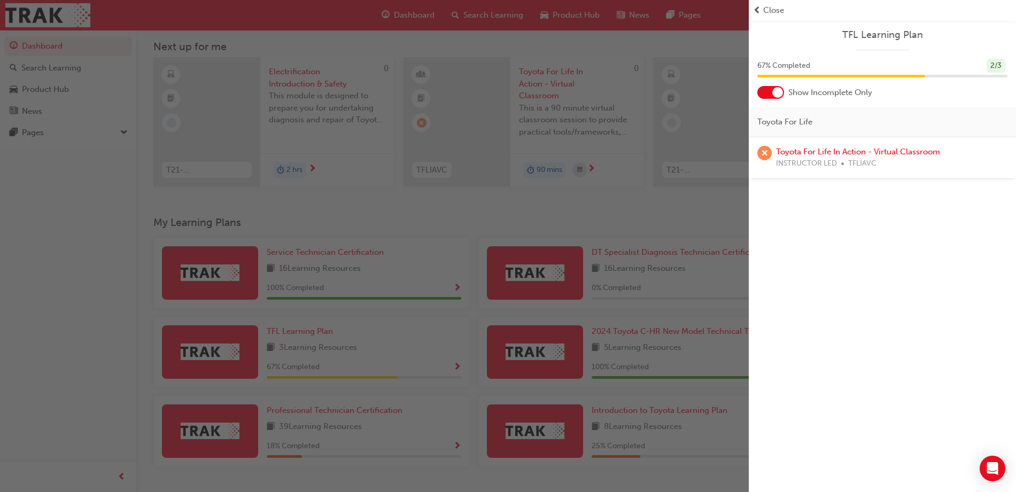
click at [778, 95] on div at bounding box center [777, 92] width 11 height 11
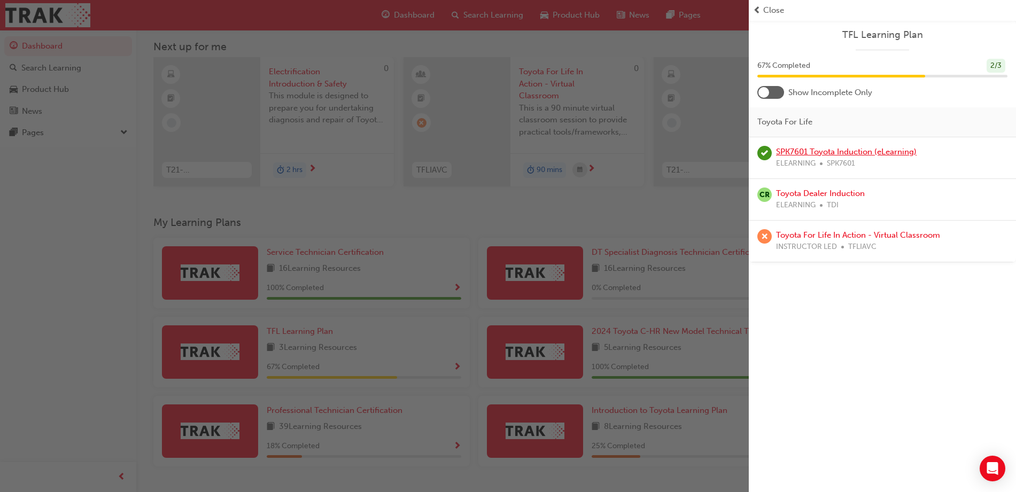
click at [837, 149] on link "SPK7601 Toyota Induction (eLearning)" at bounding box center [846, 152] width 141 height 10
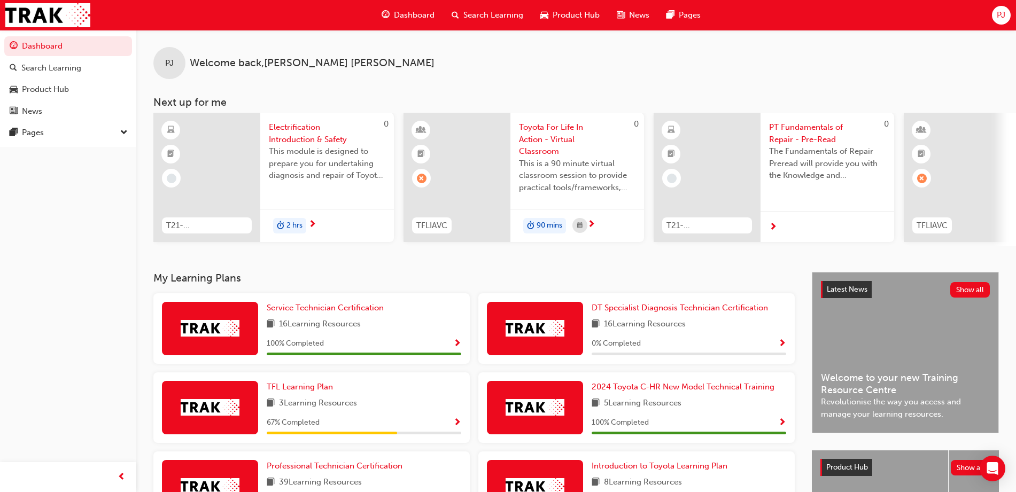
scroll to position [146, 0]
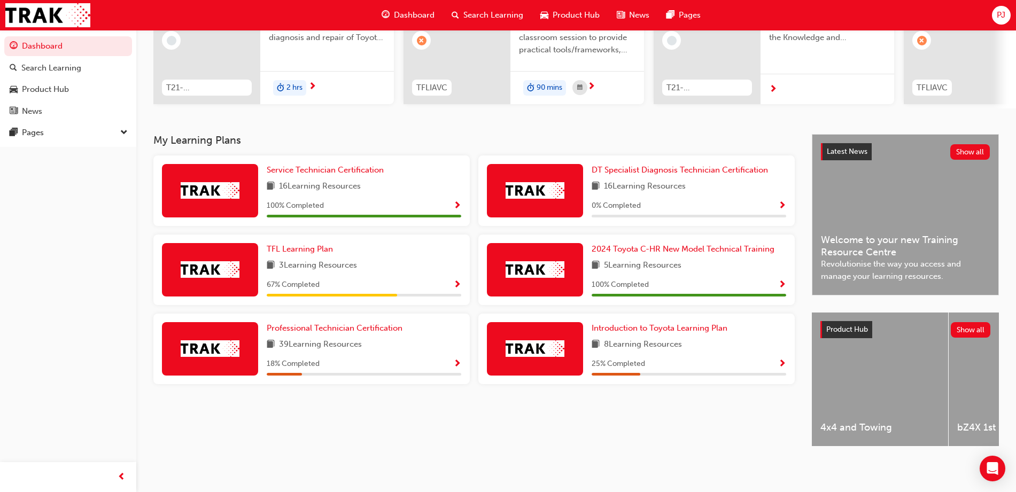
click at [780, 360] on span "Show Progress" at bounding box center [782, 365] width 8 height 10
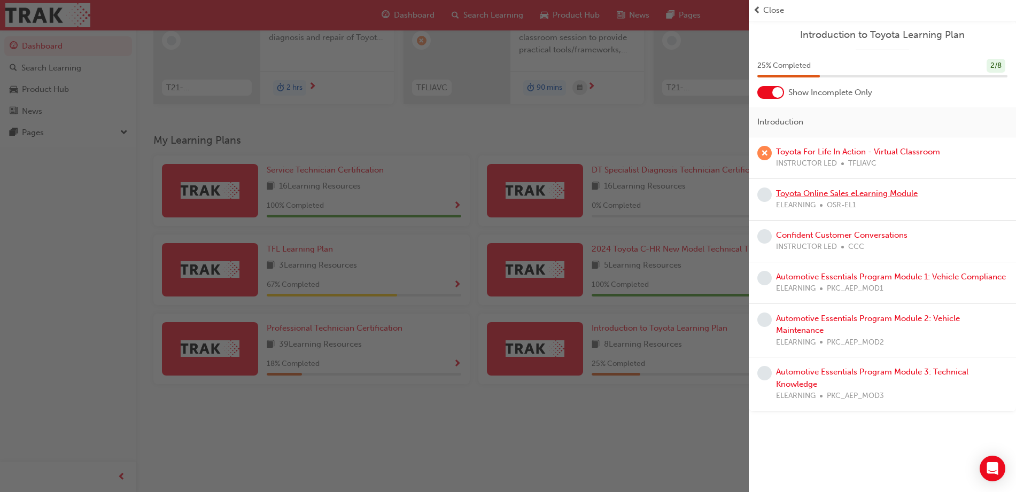
click at [819, 191] on link "Toyota Online Sales eLearning Module" at bounding box center [847, 194] width 142 height 10
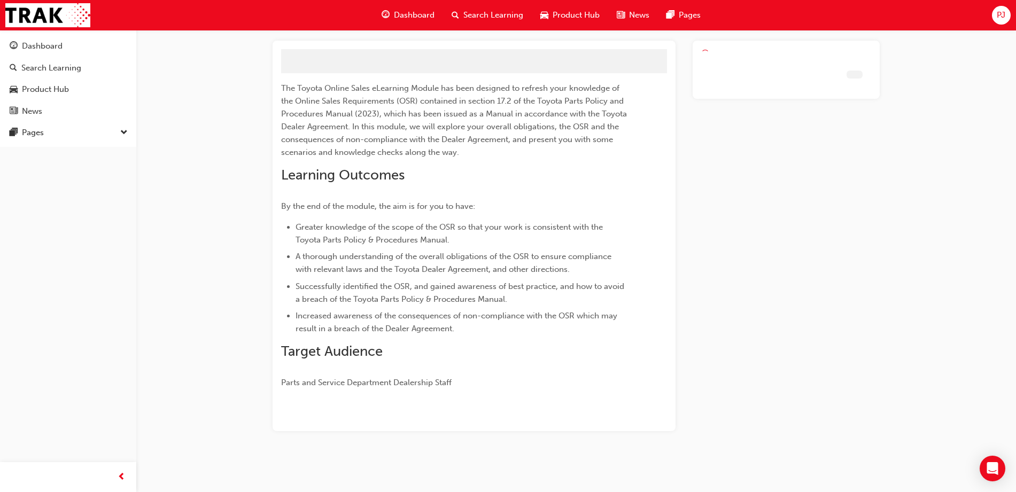
scroll to position [32, 0]
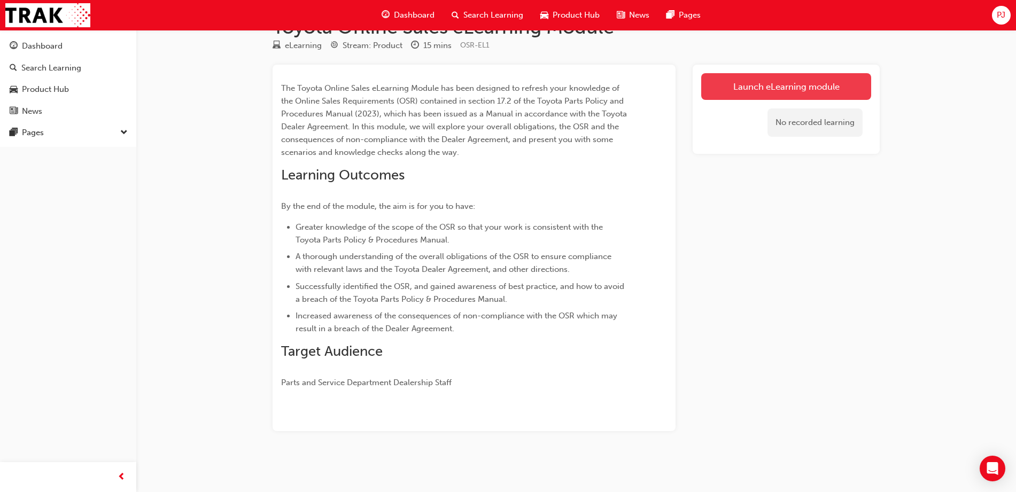
click at [782, 82] on link "Launch eLearning module" at bounding box center [786, 86] width 170 height 27
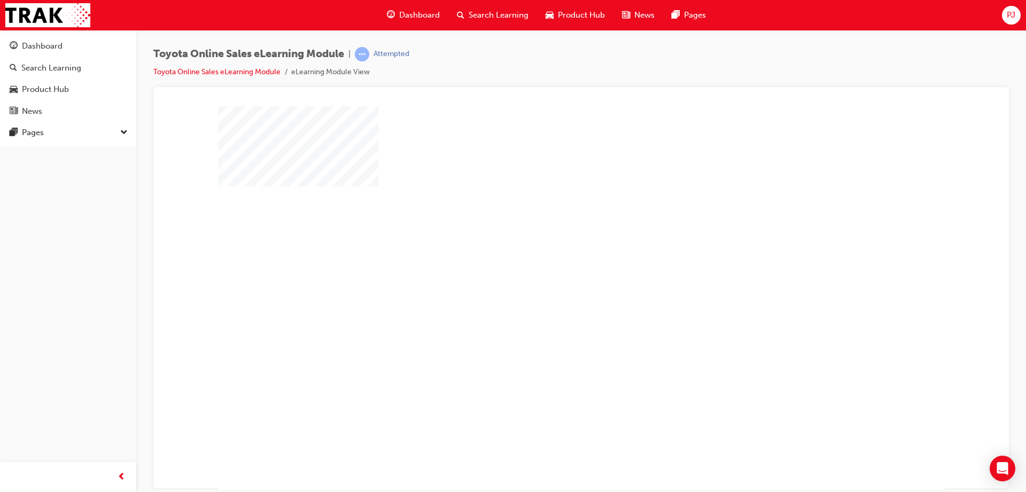
click at [550, 267] on div "play" at bounding box center [550, 267] width 0 height 0
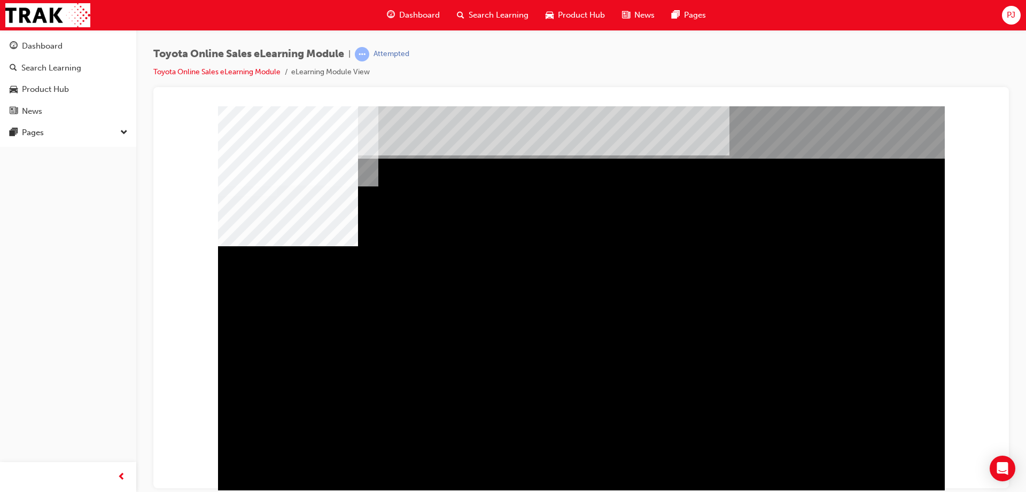
click at [285, 490] on div "BACK Trigger this button to go to the previous slide" at bounding box center [251, 499] width 67 height 19
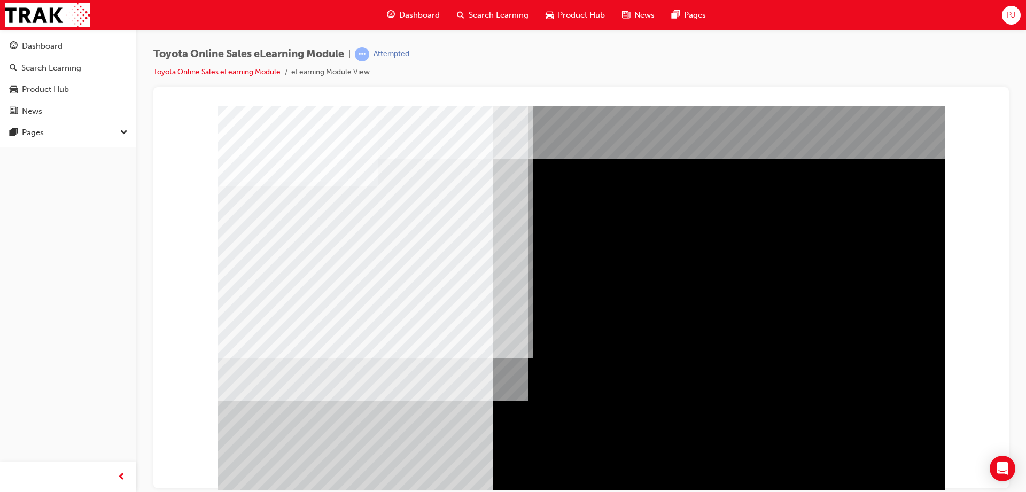
click at [575, 481] on div at bounding box center [581, 298] width 727 height 385
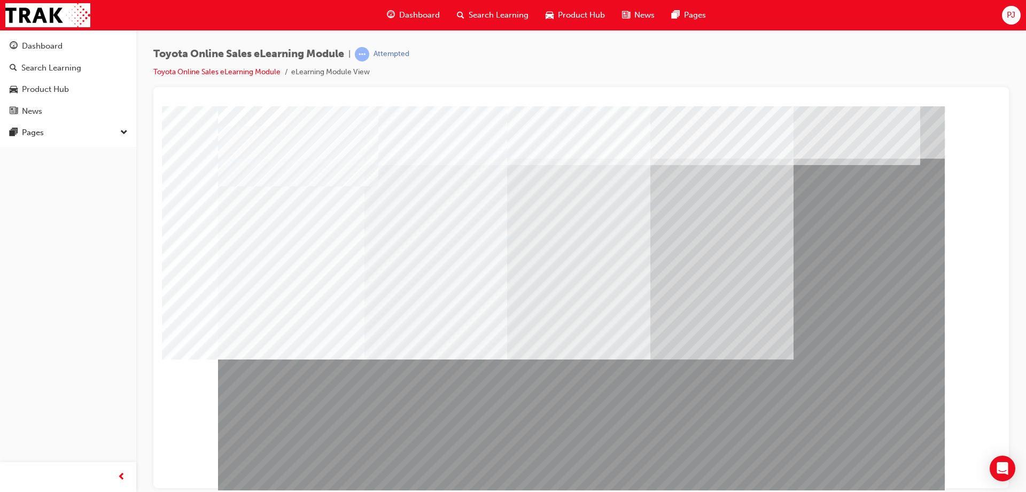
drag, startPoint x: 379, startPoint y: 413, endPoint x: 369, endPoint y: 411, distance: 10.9
drag, startPoint x: 460, startPoint y: 453, endPoint x: 402, endPoint y: 389, distance: 86.2
click at [402, 389] on div at bounding box center [581, 298] width 727 height 385
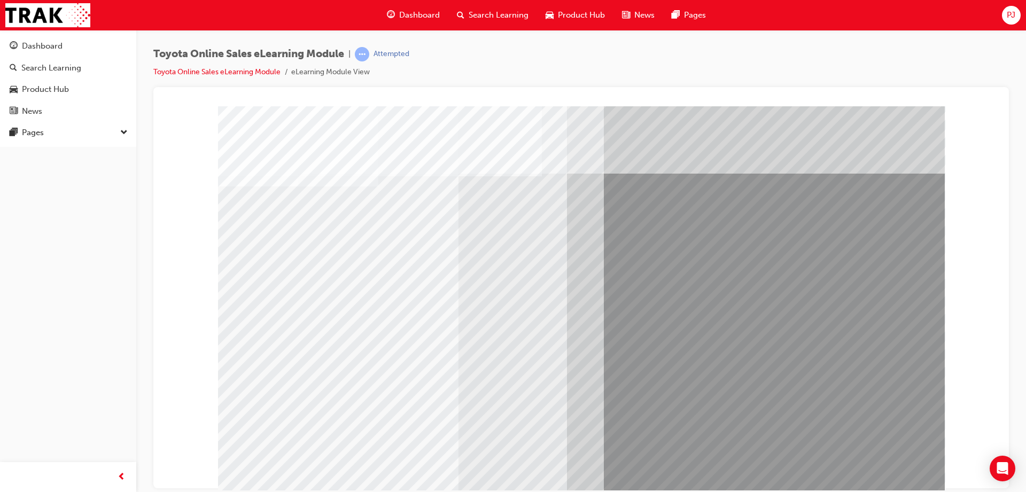
drag, startPoint x: 417, startPoint y: 269, endPoint x: 390, endPoint y: 271, distance: 27.3
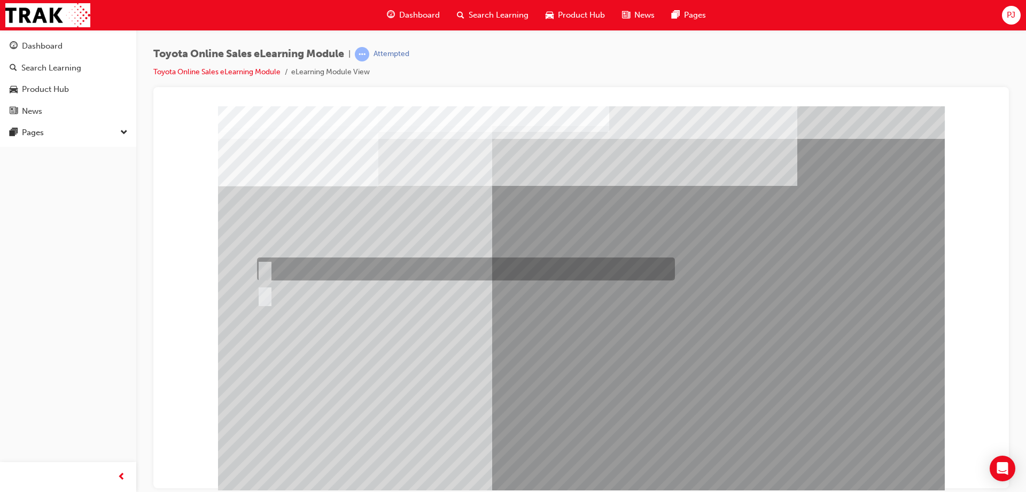
click at [299, 269] on div at bounding box center [463, 269] width 418 height 23
radio input "true"
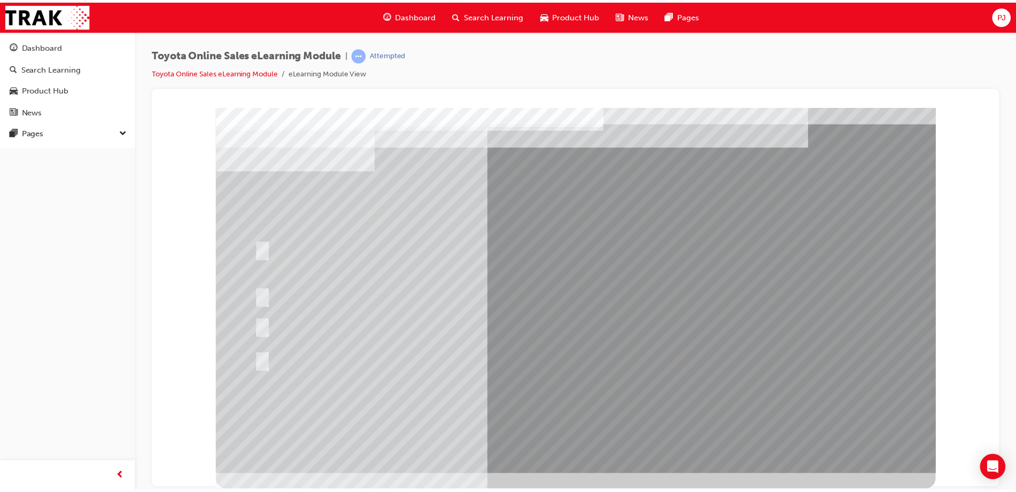
scroll to position [0, 0]
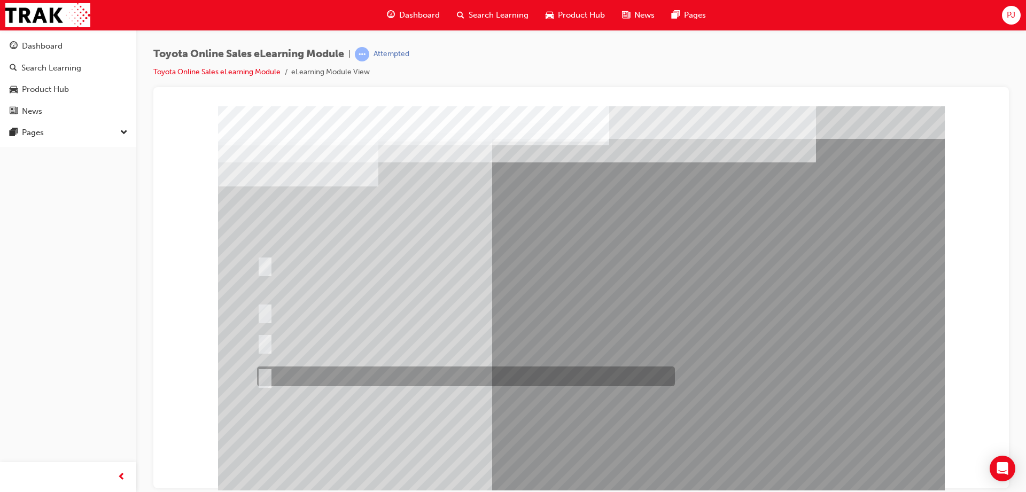
click at [258, 379] on input "It must be TMCA approved Dealer name." at bounding box center [263, 377] width 12 height 12
radio input "true"
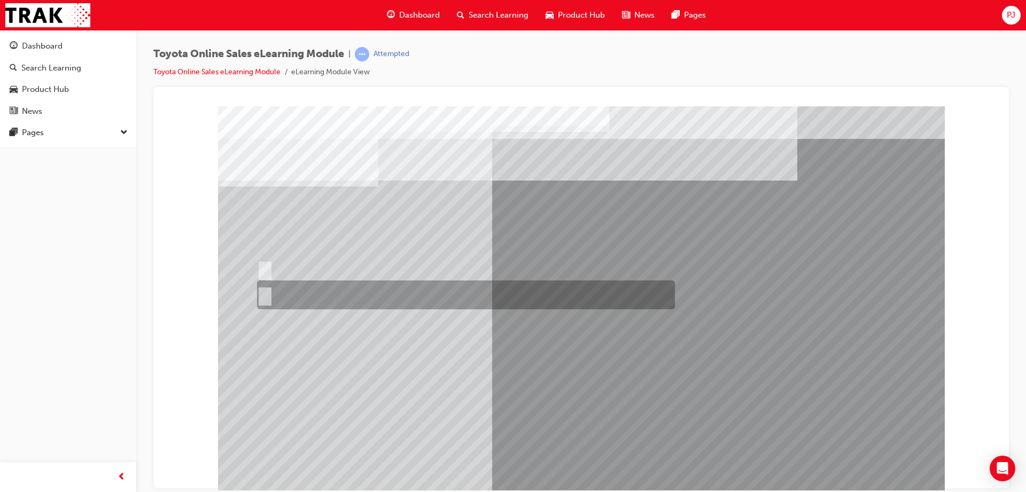
click at [289, 291] on div at bounding box center [463, 295] width 418 height 29
radio input "true"
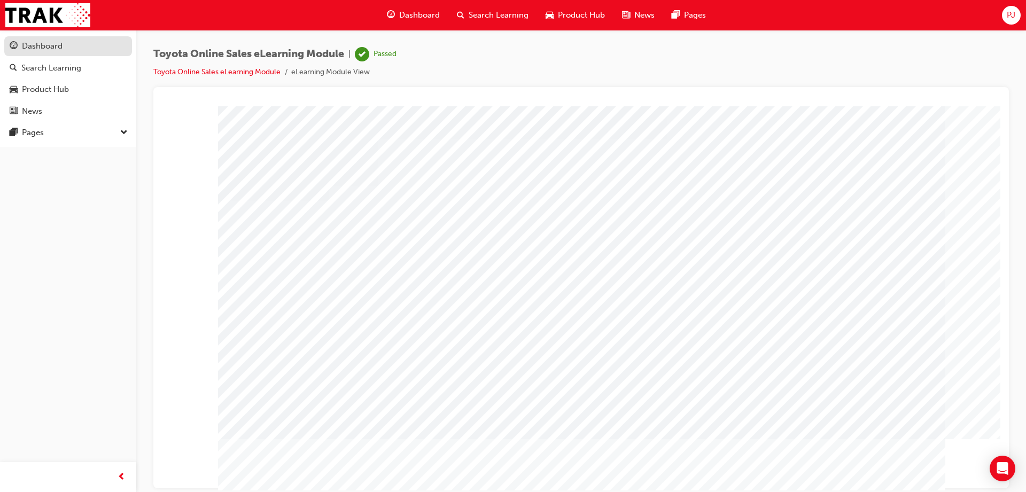
click at [64, 47] on div "Dashboard" at bounding box center [68, 46] width 117 height 13
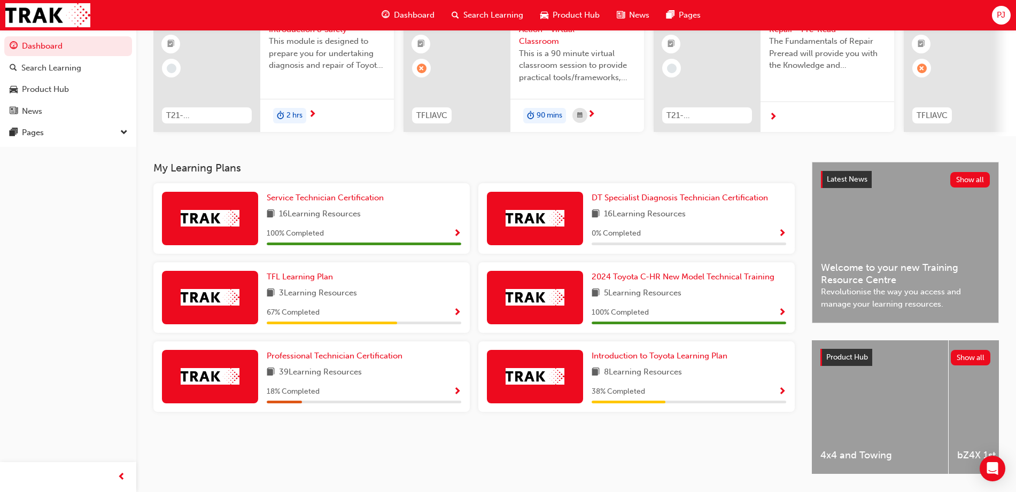
scroll to position [111, 0]
click at [779, 394] on span "Show Progress" at bounding box center [782, 392] width 8 height 10
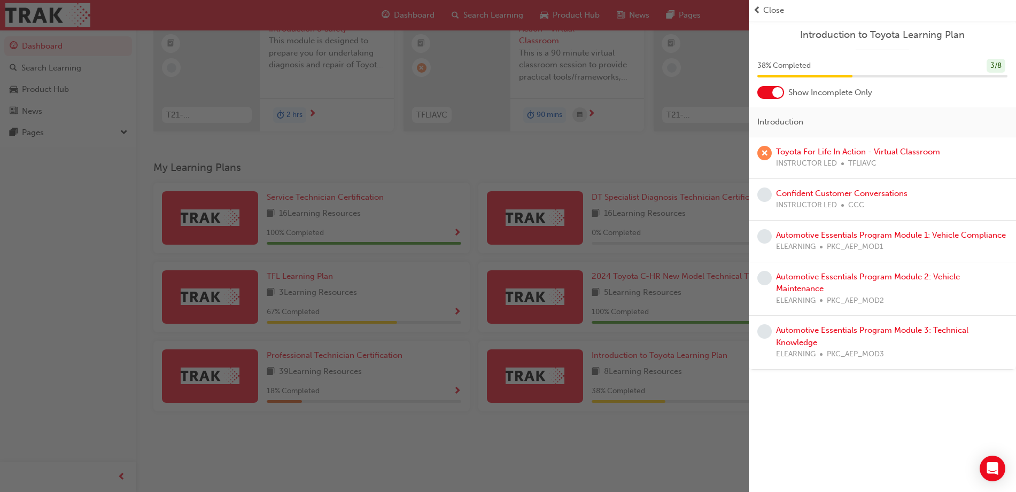
click at [778, 93] on div at bounding box center [777, 92] width 11 height 11
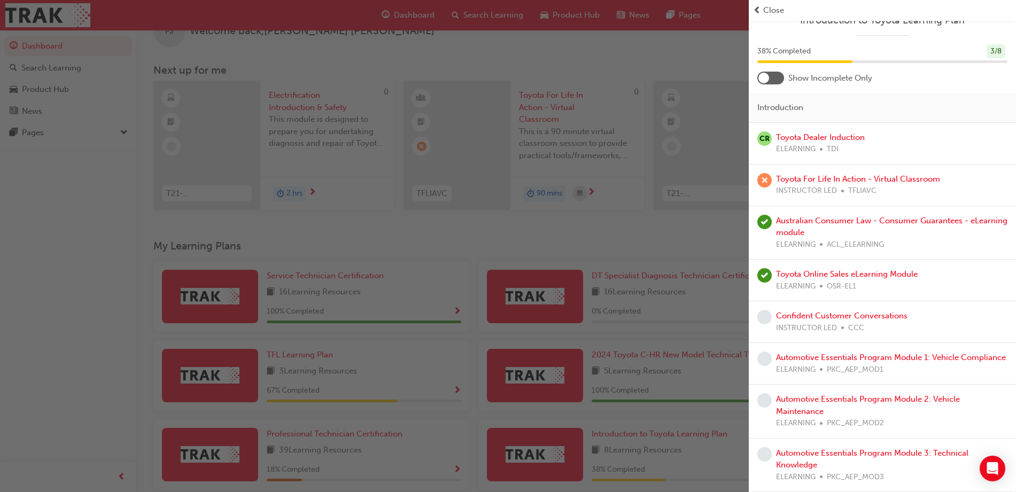
scroll to position [26, 0]
click at [844, 353] on link "Automotive Essentials Program Module 1: Vehicle Compliance" at bounding box center [891, 358] width 230 height 10
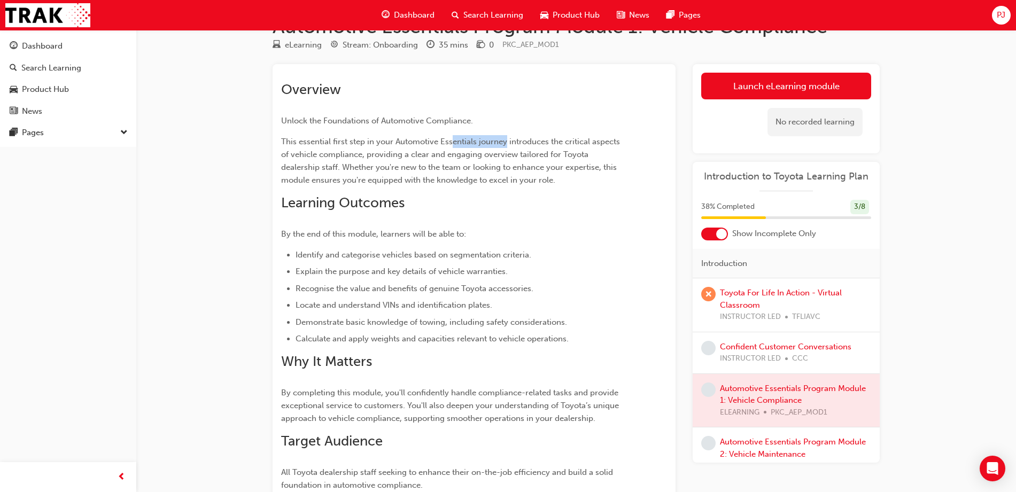
drag, startPoint x: 505, startPoint y: 135, endPoint x: 451, endPoint y: 128, distance: 54.5
click at [451, 128] on div "Overview Unlock the Foundations of Automotive Compliance. This essential first …" at bounding box center [454, 286] width 347 height 410
click at [418, 152] on span "This essential first step in your Automotive Essentials journey introduces the …" at bounding box center [451, 161] width 341 height 48
